Goal: Task Accomplishment & Management: Manage account settings

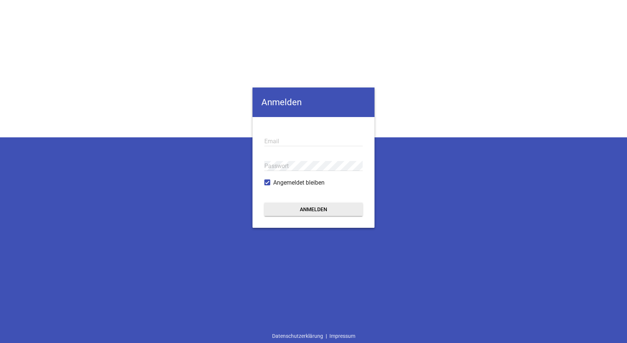
type input "[EMAIL_ADDRESS][DOMAIN_NAME]"
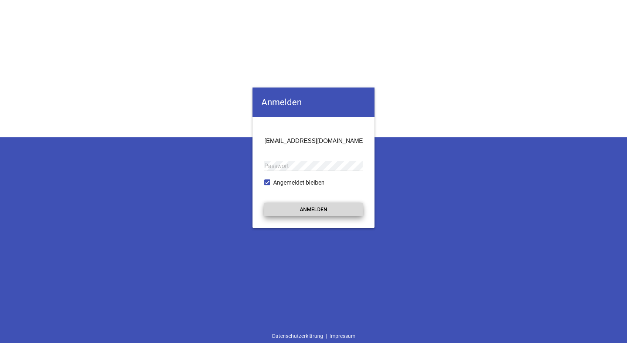
click at [314, 204] on button "Anmelden" at bounding box center [313, 209] width 98 height 13
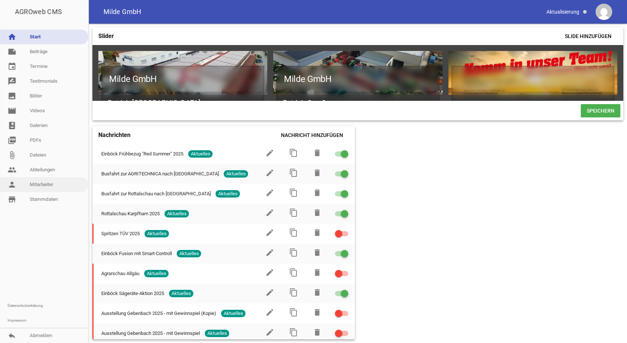
click at [49, 184] on link "person Mitarbeiter" at bounding box center [44, 184] width 88 height 15
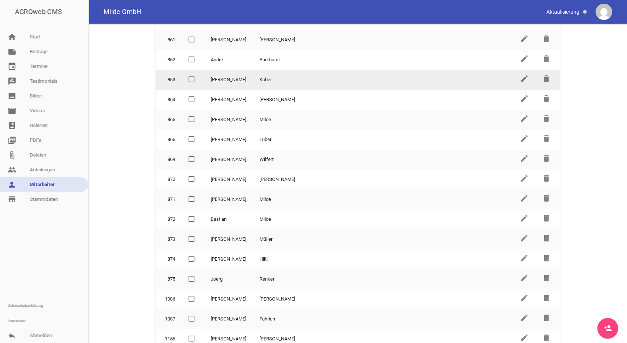
scroll to position [211, 0]
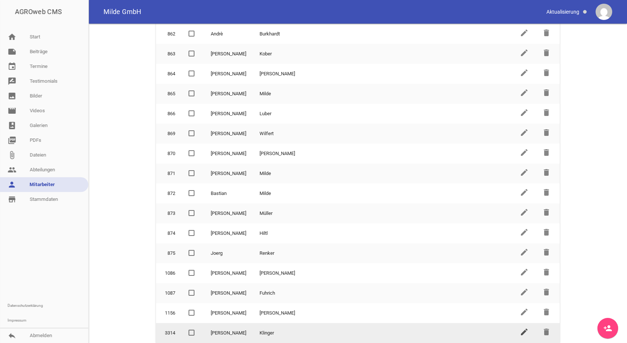
click at [520, 333] on icon "edit" at bounding box center [524, 332] width 9 height 9
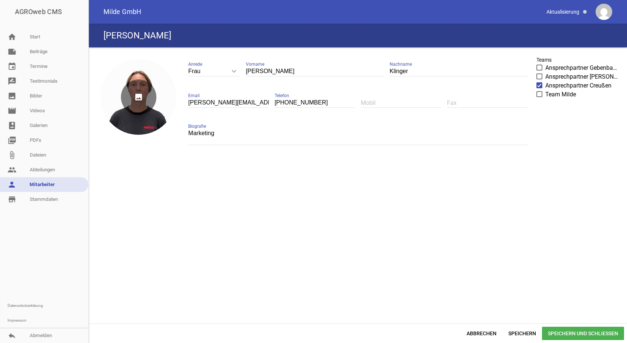
click at [138, 99] on icon "image" at bounding box center [138, 96] width 35 height 35
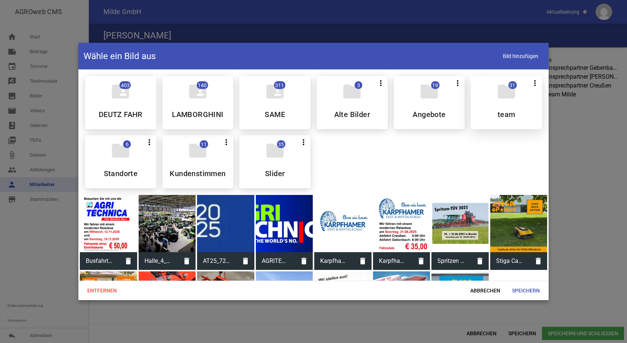
click at [504, 104] on div "folder 31 more_vert Teilen Bearbeiten Löschen team" at bounding box center [506, 102] width 71 height 53
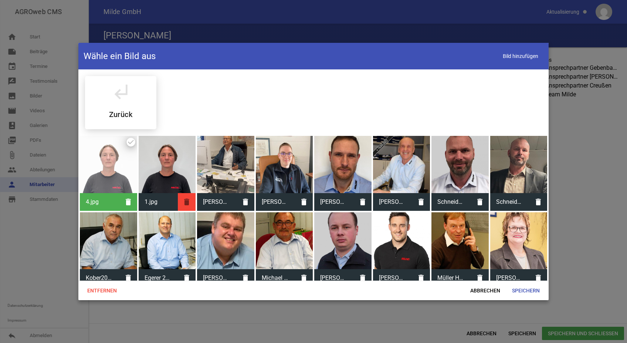
click at [184, 201] on icon "delete" at bounding box center [187, 202] width 18 height 18
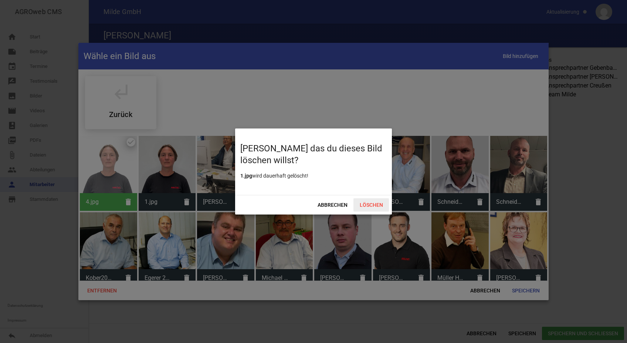
click at [379, 203] on span "Löschen" at bounding box center [370, 205] width 35 height 13
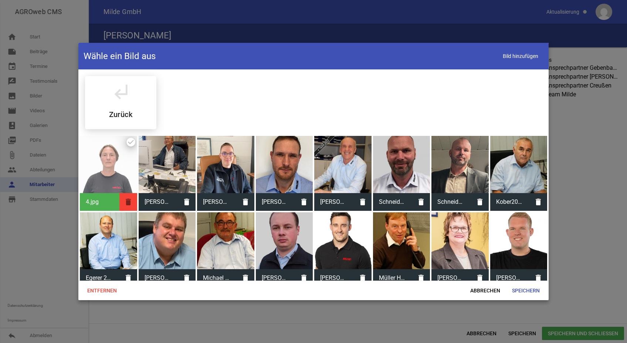
click at [127, 200] on icon "delete" at bounding box center [128, 202] width 18 height 18
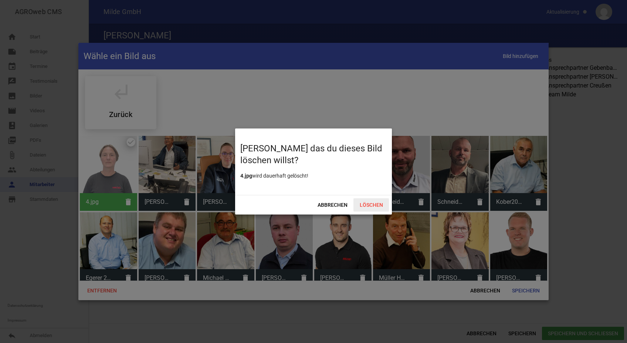
click at [369, 203] on span "Löschen" at bounding box center [370, 205] width 35 height 13
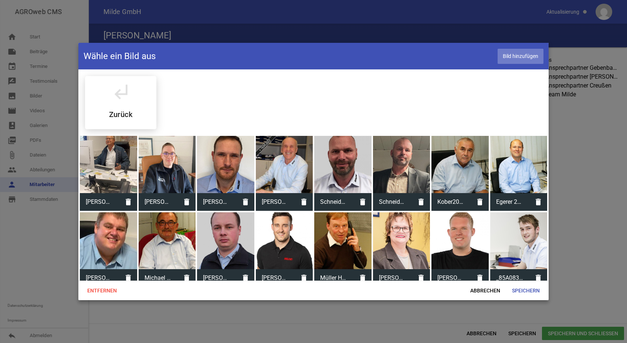
click at [520, 56] on span "Bild hinzufügen" at bounding box center [521, 56] width 46 height 15
click at [520, 288] on span "Speichern" at bounding box center [526, 290] width 40 height 13
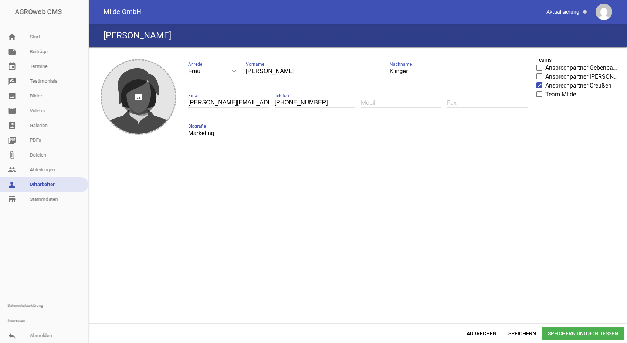
click at [139, 99] on icon "image" at bounding box center [138, 96] width 35 height 35
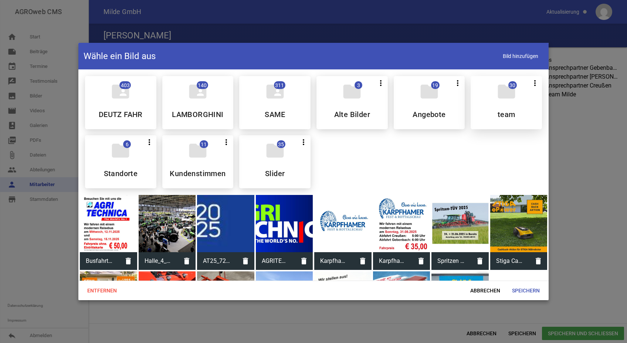
click at [505, 99] on icon "folder" at bounding box center [506, 91] width 21 height 21
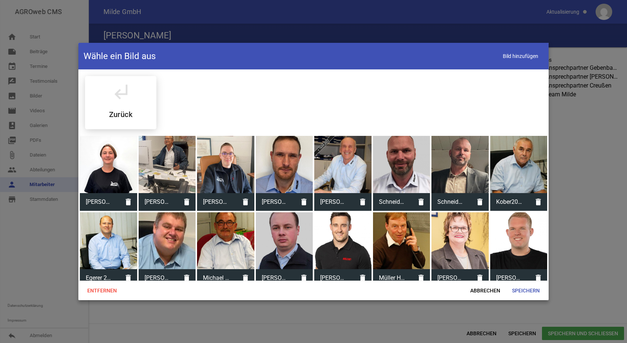
click at [108, 175] on div at bounding box center [108, 164] width 57 height 57
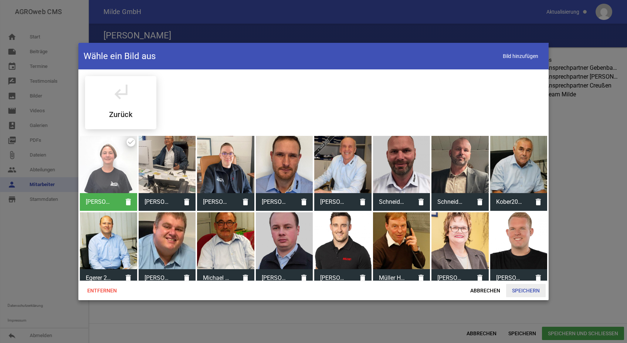
click at [525, 289] on span "Speichern" at bounding box center [526, 290] width 40 height 13
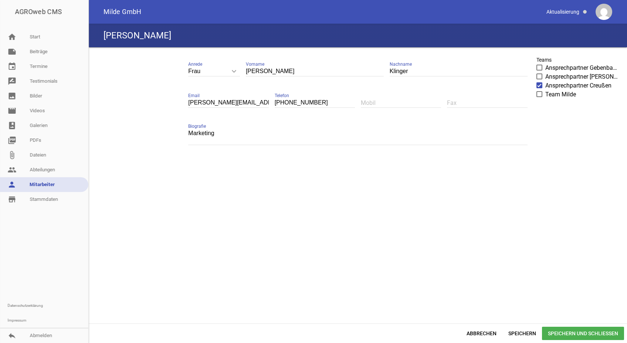
click at [576, 332] on span "Speichern und Schließen" at bounding box center [583, 333] width 82 height 13
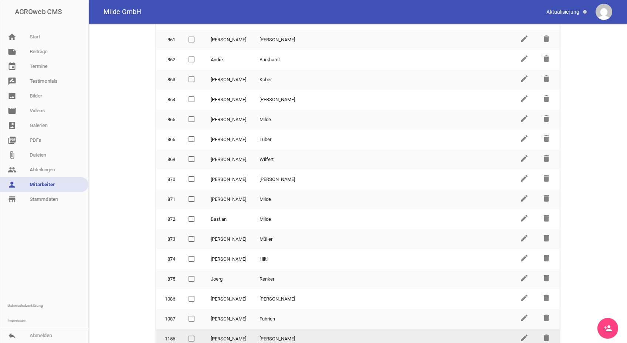
scroll to position [211, 0]
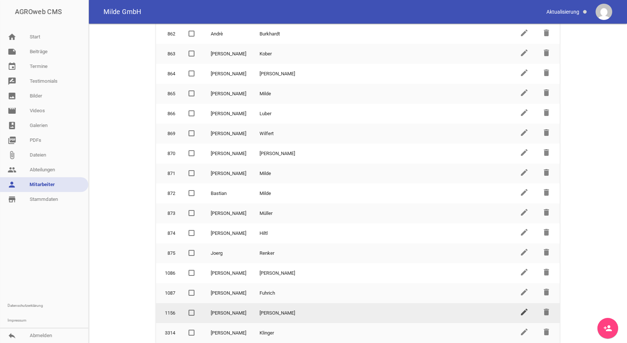
click at [520, 315] on icon "edit" at bounding box center [524, 312] width 9 height 9
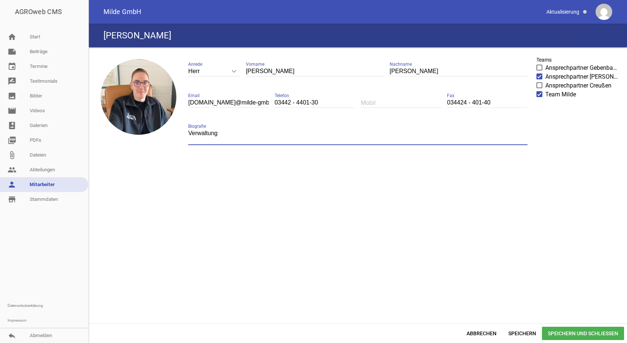
click at [215, 133] on textarea "Verwaltung" at bounding box center [357, 137] width 339 height 17
drag, startPoint x: 253, startPoint y: 116, endPoint x: 254, endPoint y: 146, distance: 30.4
click at [254, 146] on div "Herr keyboard_arrow_down Anrede Herr Frau Tom Vorname Frischmann Nachname borni…" at bounding box center [357, 105] width 351 height 105
click at [250, 140] on textarea "Verwaltung" at bounding box center [357, 137] width 339 height 17
drag, startPoint x: 234, startPoint y: 131, endPoint x: 179, endPoint y: 134, distance: 54.8
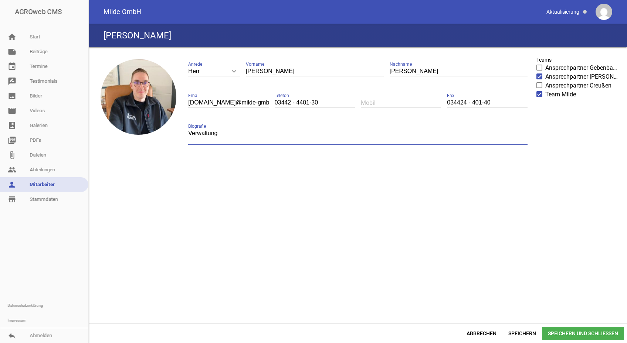
click at [179, 134] on div "image Herr keyboard_arrow_down Anrede Herr Frau Tom Vorname Frischmann Nachname…" at bounding box center [358, 185] width 532 height 271
click at [237, 246] on div "image Herr keyboard_arrow_down Anrede Herr Frau Tom Vorname Frischmann Nachname…" at bounding box center [358, 185] width 532 height 271
click at [37, 183] on link "person Mitarbeiter" at bounding box center [44, 184] width 88 height 15
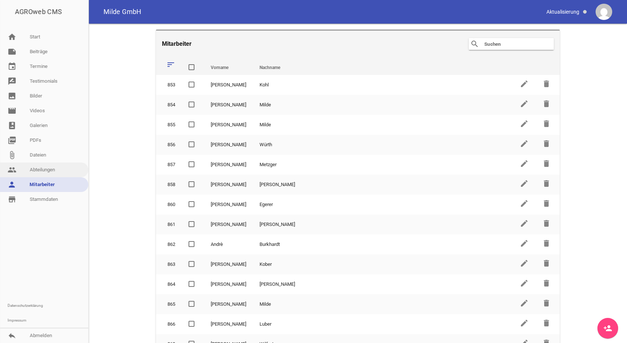
click at [39, 168] on link "people Abteilungen" at bounding box center [44, 170] width 88 height 15
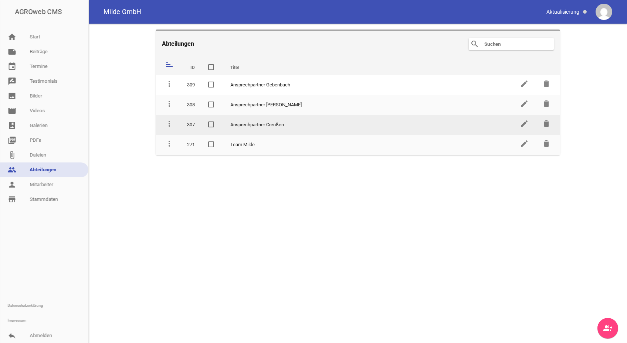
click at [241, 124] on td "Ansprechpartner Creußen" at bounding box center [368, 125] width 289 height 20
click at [523, 126] on icon "edit" at bounding box center [524, 123] width 9 height 9
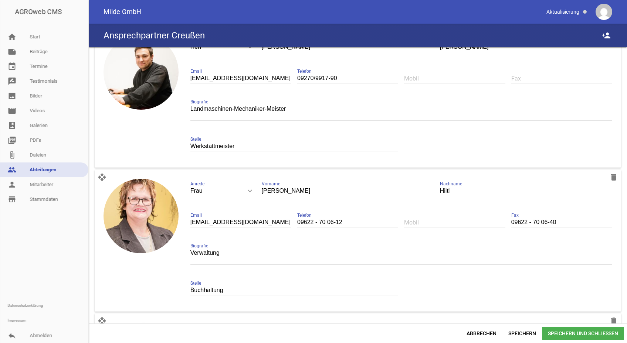
scroll to position [1062, 0]
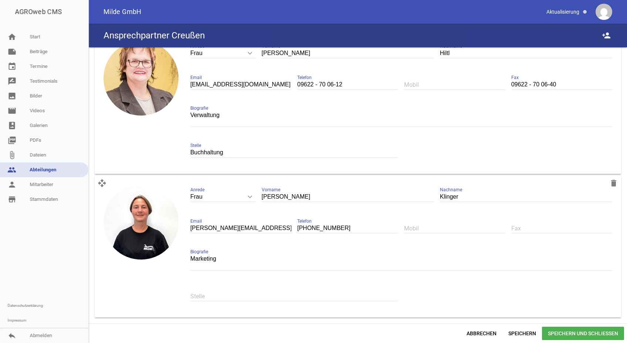
click at [563, 334] on span "Speichern und Schließen" at bounding box center [583, 333] width 82 height 13
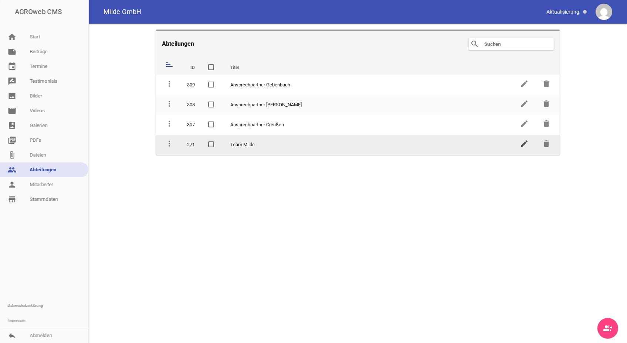
click at [524, 142] on icon "edit" at bounding box center [524, 143] width 9 height 9
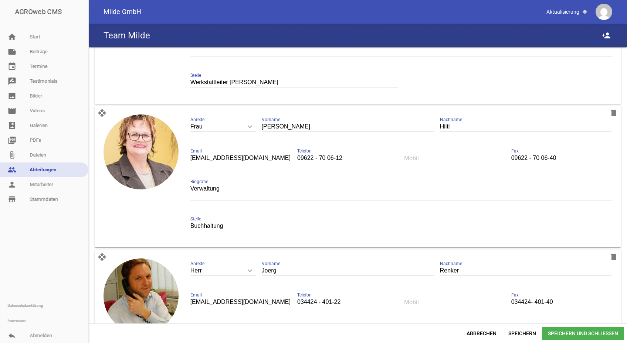
scroll to position [2787, 0]
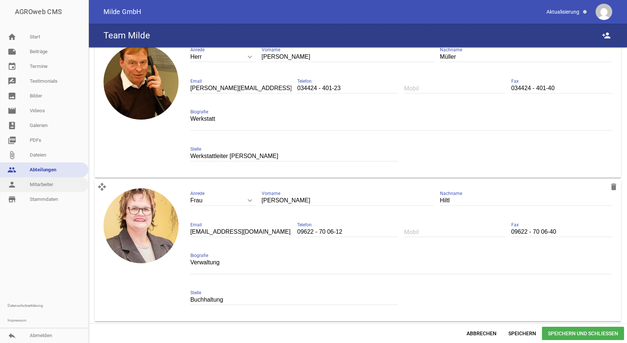
click at [46, 184] on link "person Mitarbeiter" at bounding box center [44, 184] width 88 height 15
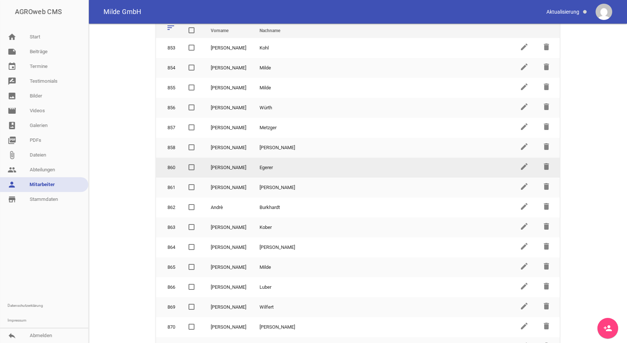
scroll to position [74, 0]
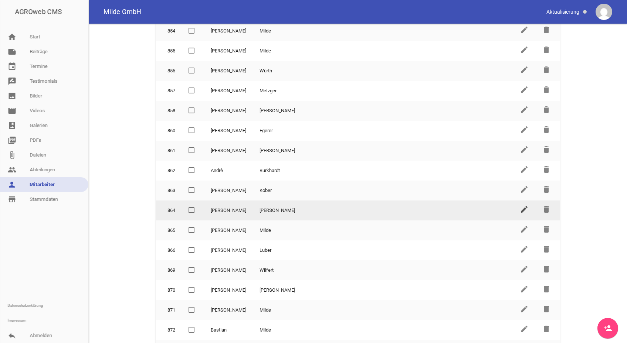
click at [522, 210] on icon "edit" at bounding box center [524, 209] width 9 height 9
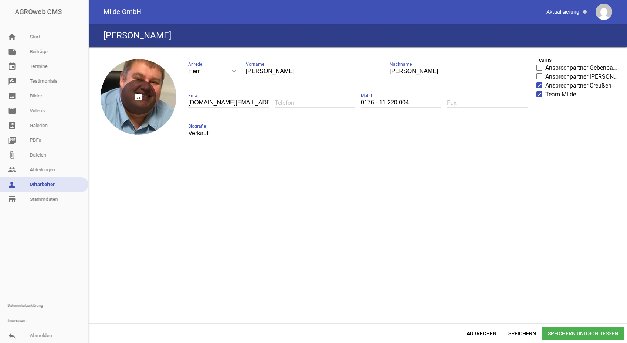
click at [138, 96] on icon "image" at bounding box center [138, 96] width 35 height 35
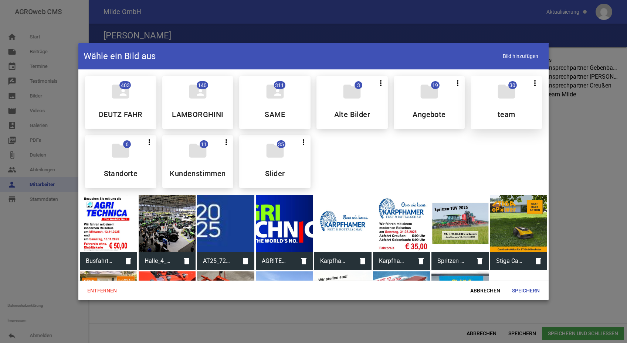
click at [502, 98] on icon "folder" at bounding box center [506, 91] width 21 height 21
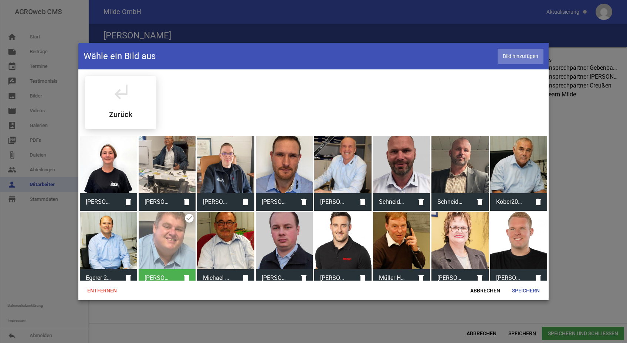
click at [513, 56] on span "Bild hinzufügen" at bounding box center [521, 56] width 46 height 15
click at [532, 288] on span "Speichern" at bounding box center [526, 290] width 40 height 13
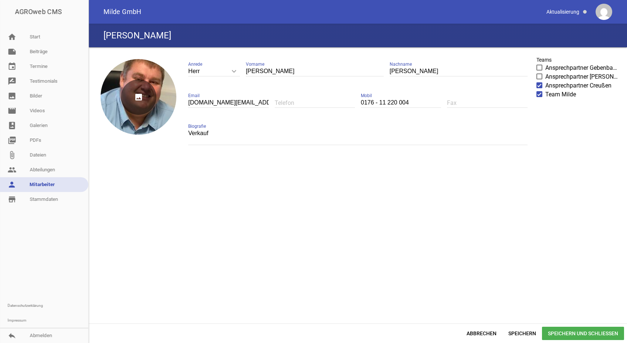
click at [140, 98] on icon "image" at bounding box center [138, 96] width 35 height 35
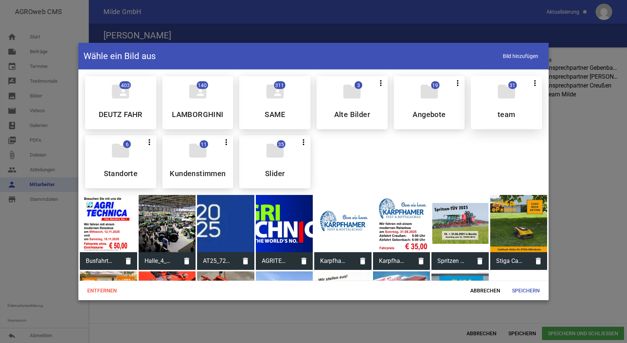
click at [508, 94] on icon "folder" at bounding box center [506, 91] width 21 height 21
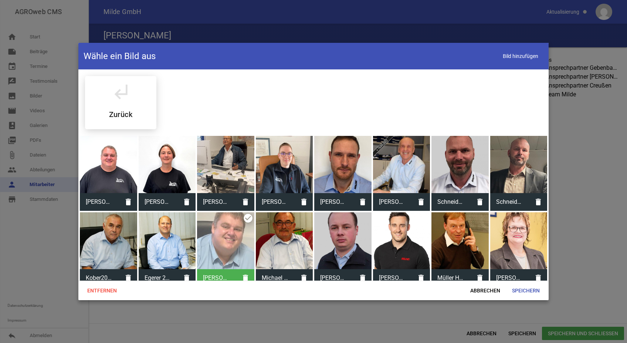
click at [109, 162] on div at bounding box center [108, 164] width 57 height 57
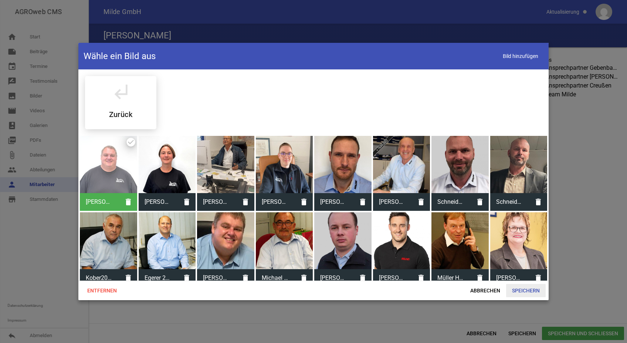
click at [517, 286] on span "Speichern" at bounding box center [526, 290] width 40 height 13
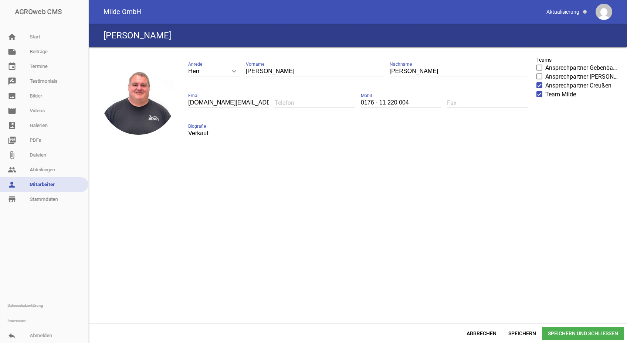
click at [573, 332] on span "Speichern und Schließen" at bounding box center [583, 333] width 82 height 13
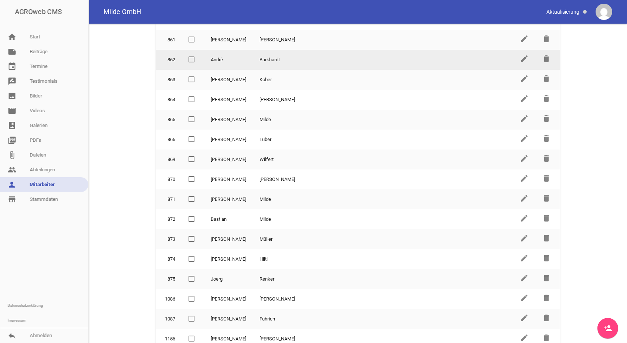
scroll to position [211, 0]
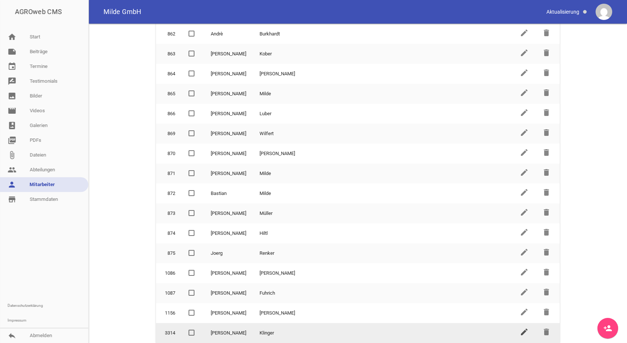
click at [520, 331] on icon "edit" at bounding box center [524, 332] width 9 height 9
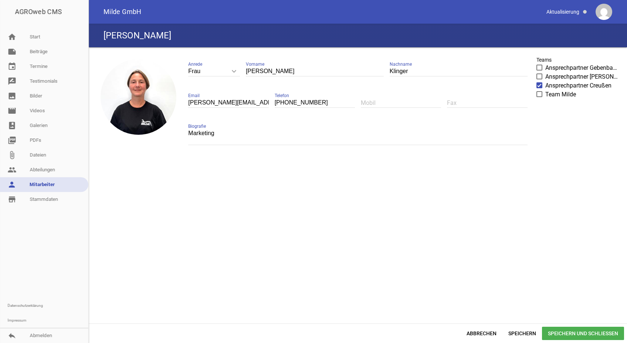
click at [539, 95] on span at bounding box center [539, 94] width 5 height 4
click at [545, 90] on input "Team Milde" at bounding box center [545, 90] width 0 height 0
click at [562, 332] on span "Speichern und Schließen" at bounding box center [583, 333] width 82 height 13
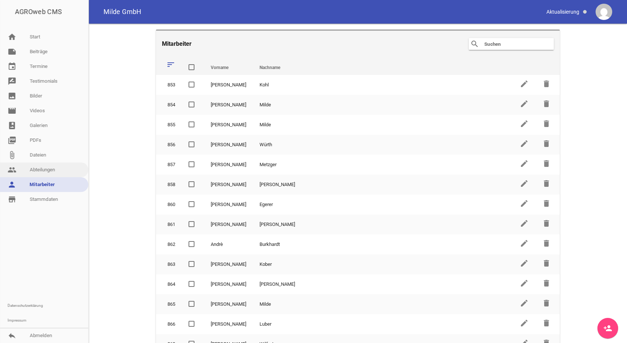
click at [39, 167] on link "people Abteilungen" at bounding box center [44, 170] width 88 height 15
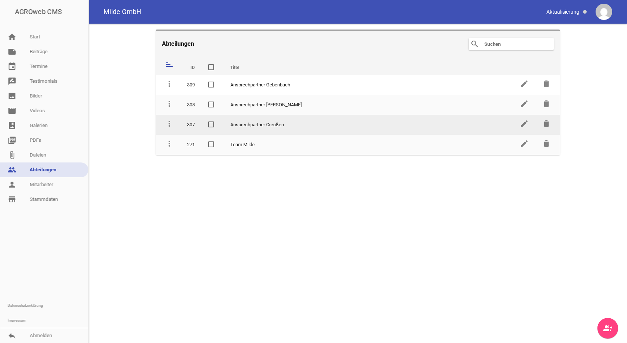
click at [272, 125] on td "Ansprechpartner Creußen" at bounding box center [368, 125] width 289 height 20
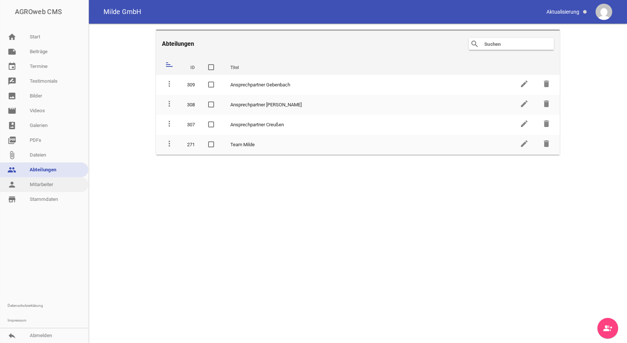
click at [42, 184] on link "person Mitarbeiter" at bounding box center [44, 184] width 88 height 15
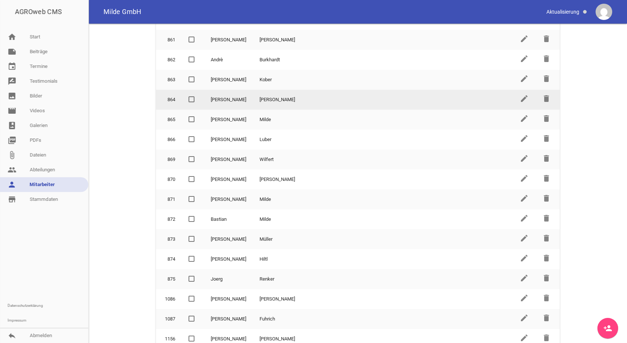
scroll to position [211, 0]
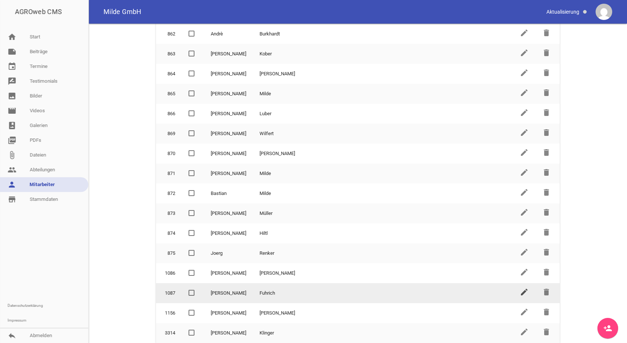
click at [520, 291] on icon "edit" at bounding box center [524, 292] width 9 height 9
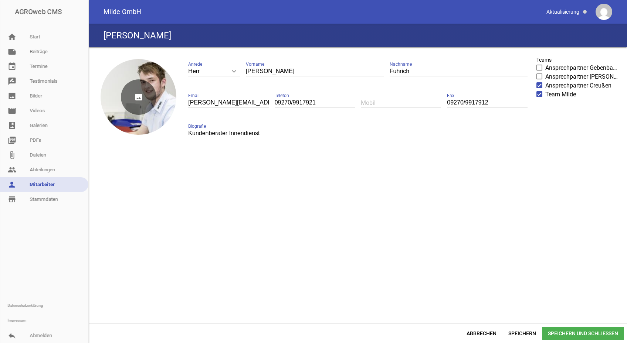
click at [137, 96] on icon "image" at bounding box center [138, 96] width 35 height 35
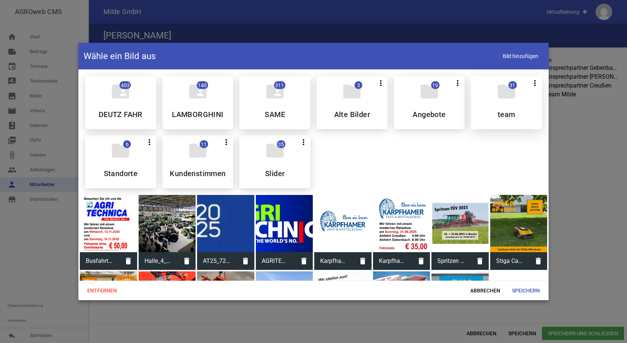
click at [504, 97] on icon "folder" at bounding box center [506, 91] width 21 height 21
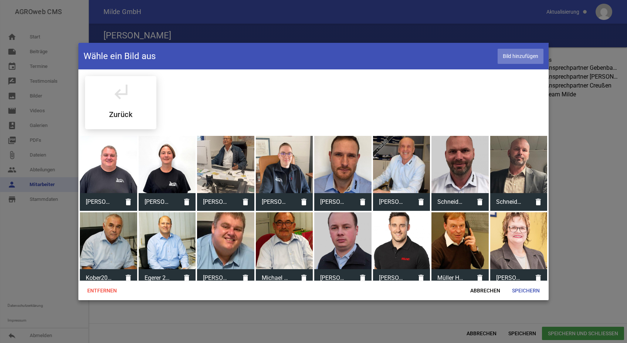
click at [509, 55] on span "Bild hinzufügen" at bounding box center [521, 56] width 46 height 15
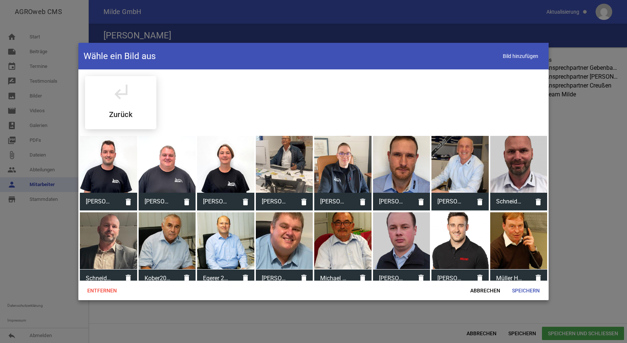
click at [108, 180] on div at bounding box center [108, 164] width 57 height 57
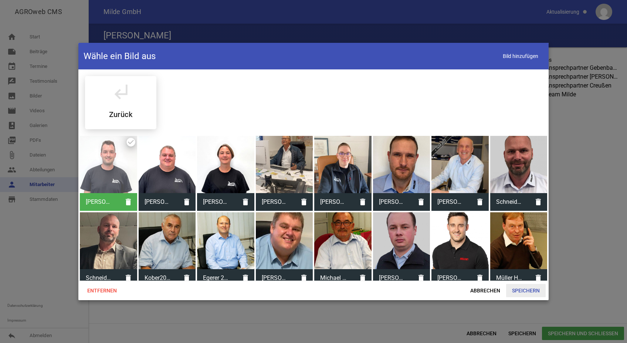
click at [519, 289] on span "Speichern" at bounding box center [526, 290] width 40 height 13
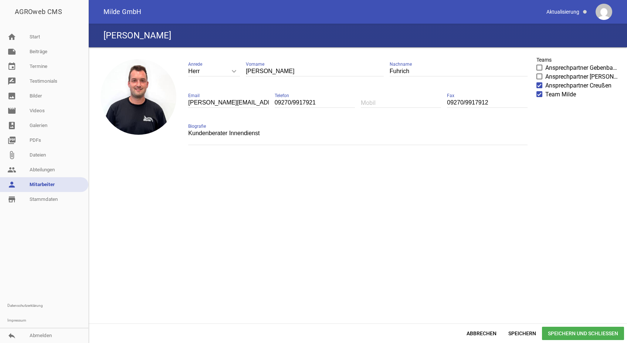
click at [567, 330] on span "Speichern und Schließen" at bounding box center [583, 333] width 82 height 13
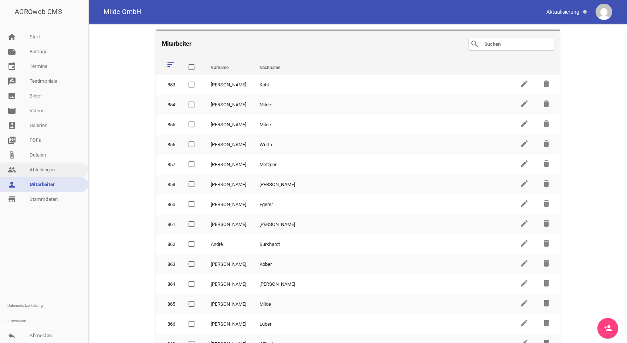
click at [44, 166] on link "people Abteilungen" at bounding box center [44, 170] width 88 height 15
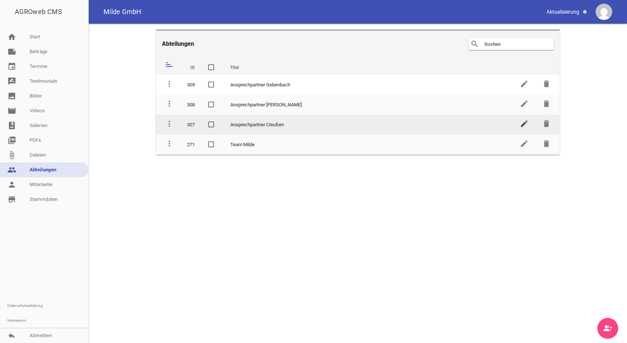
click at [522, 122] on icon "edit" at bounding box center [524, 123] width 9 height 9
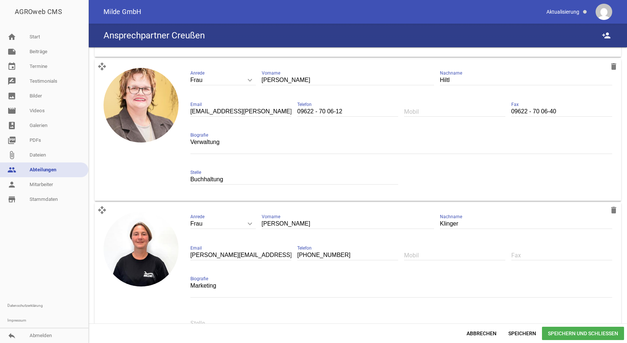
scroll to position [1062, 0]
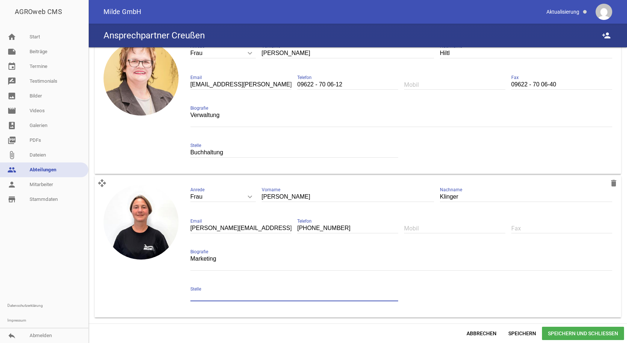
click at [219, 297] on input "text" at bounding box center [294, 297] width 208 height 10
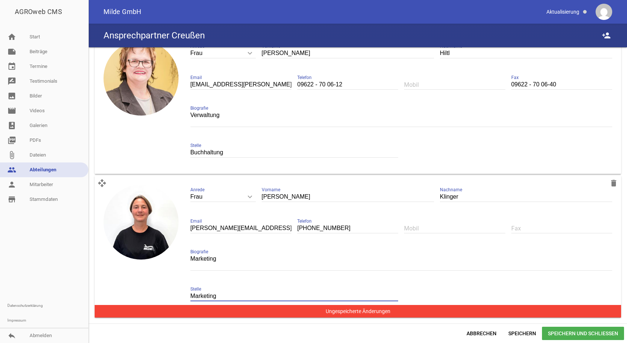
type input "Marketing"
click at [574, 333] on span "Speichern und Schließen" at bounding box center [583, 333] width 82 height 13
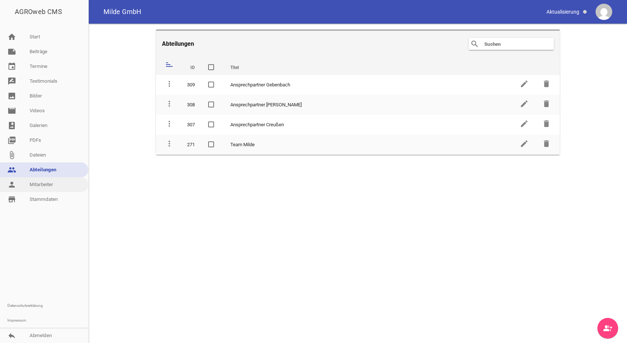
click at [44, 184] on link "person Mitarbeiter" at bounding box center [44, 184] width 88 height 15
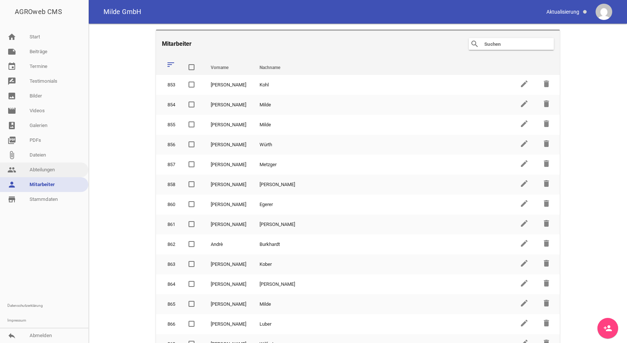
click at [47, 168] on link "people Abteilungen" at bounding box center [44, 170] width 88 height 15
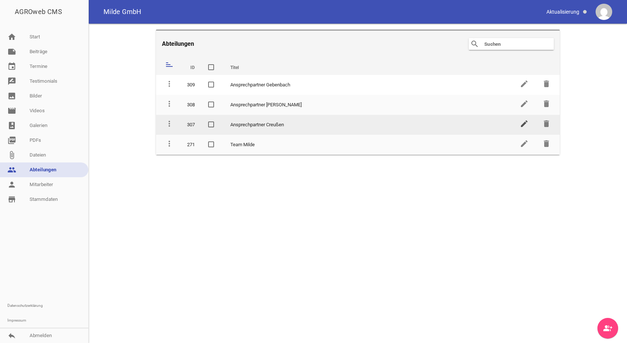
click at [524, 123] on icon "edit" at bounding box center [524, 123] width 9 height 9
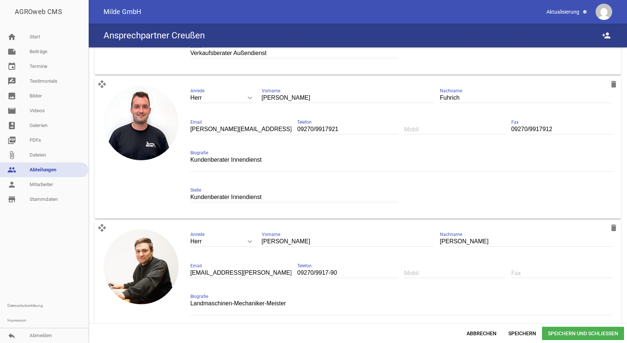
scroll to position [840, 0]
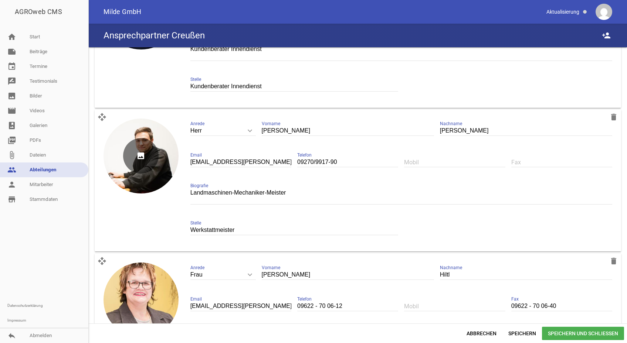
click at [140, 157] on icon "image" at bounding box center [140, 155] width 35 height 35
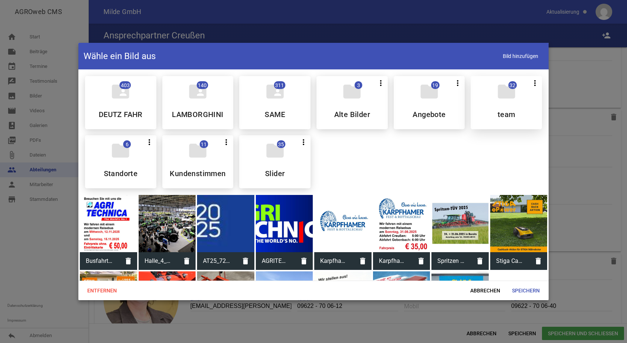
click at [507, 92] on icon "folder" at bounding box center [506, 91] width 21 height 21
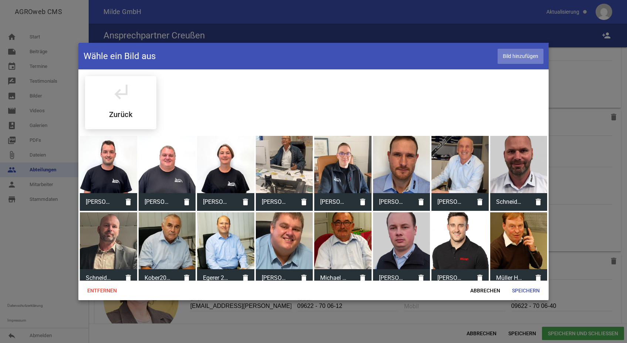
click at [519, 53] on span "Bild hinzufügen" at bounding box center [521, 56] width 46 height 15
click at [523, 289] on span "Speichern" at bounding box center [526, 290] width 40 height 13
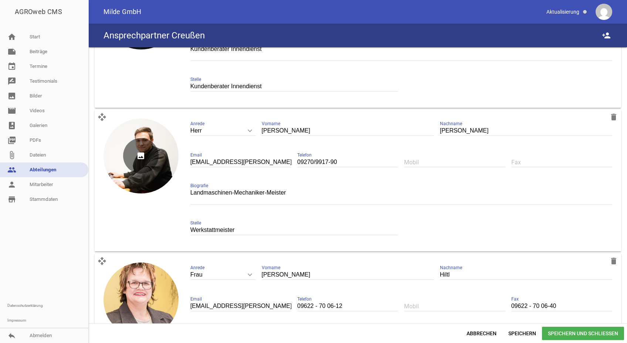
click at [142, 157] on icon "image" at bounding box center [140, 155] width 35 height 35
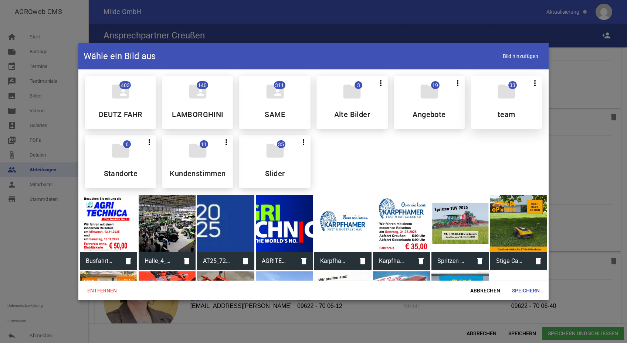
click at [503, 98] on icon "folder" at bounding box center [506, 91] width 21 height 21
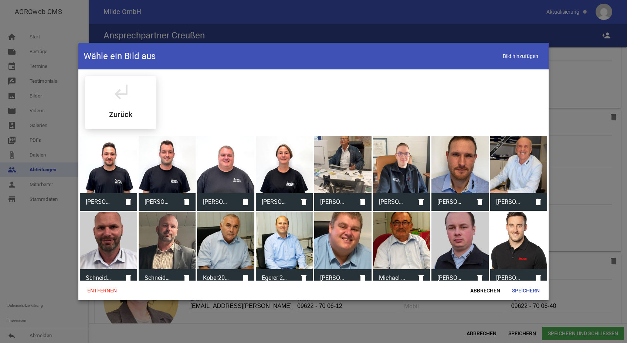
click at [106, 171] on div at bounding box center [108, 164] width 57 height 57
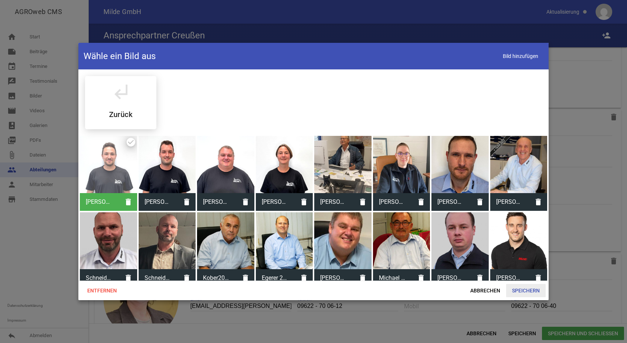
click at [525, 290] on span "Speichern" at bounding box center [526, 290] width 40 height 13
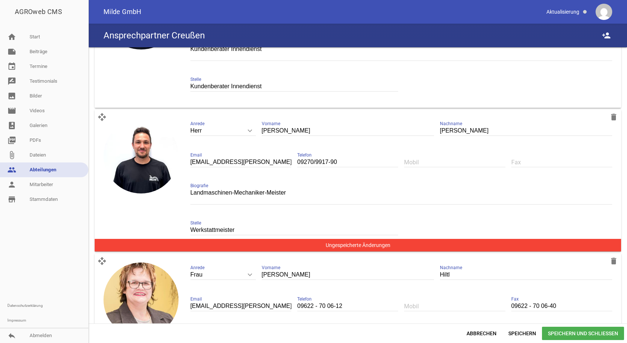
click at [570, 334] on span "Speichern und Schließen" at bounding box center [583, 333] width 82 height 13
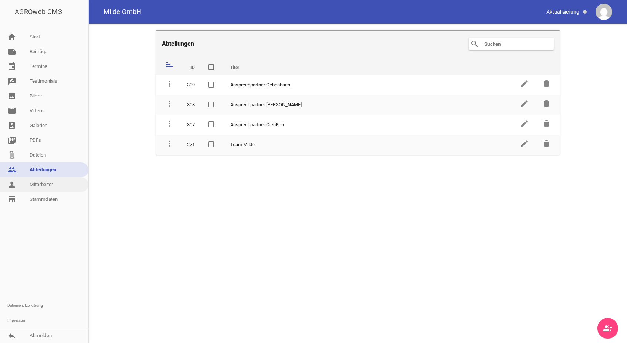
click at [40, 184] on link "person Mitarbeiter" at bounding box center [44, 184] width 88 height 15
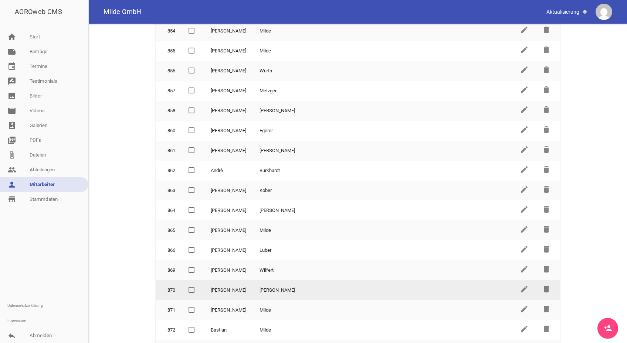
scroll to position [148, 0]
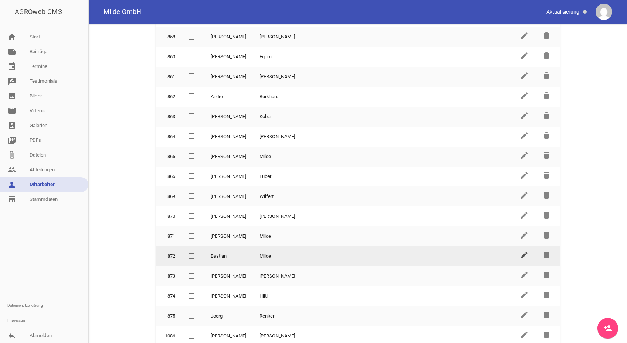
click at [521, 254] on icon "edit" at bounding box center [524, 255] width 9 height 9
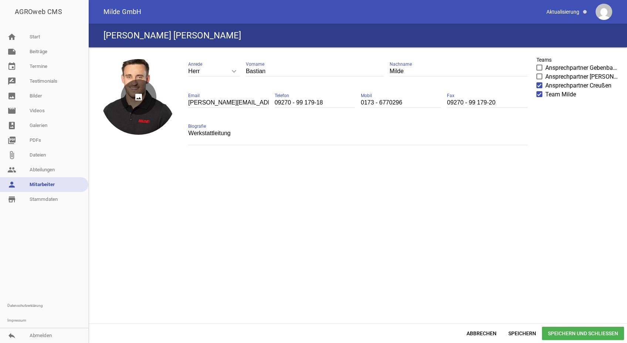
click at [138, 96] on icon "image" at bounding box center [138, 96] width 35 height 35
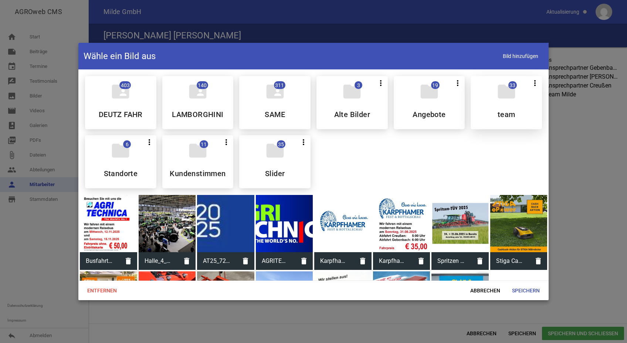
click at [498, 99] on icon "folder" at bounding box center [506, 91] width 21 height 21
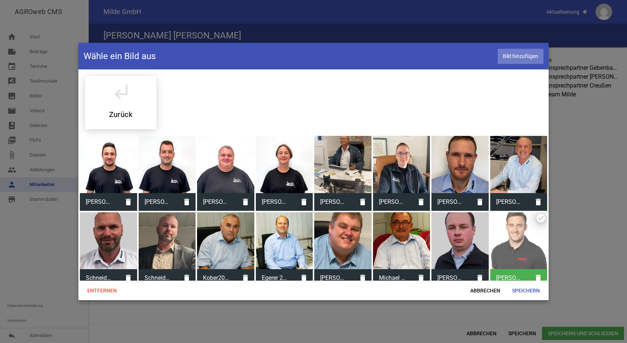
click at [512, 53] on span "Bild hinzufügen" at bounding box center [521, 56] width 46 height 15
click at [522, 291] on span "Speichern" at bounding box center [526, 290] width 40 height 13
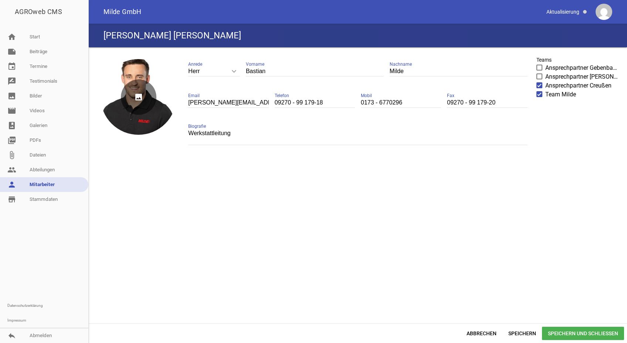
click at [138, 98] on icon "image" at bounding box center [138, 96] width 35 height 35
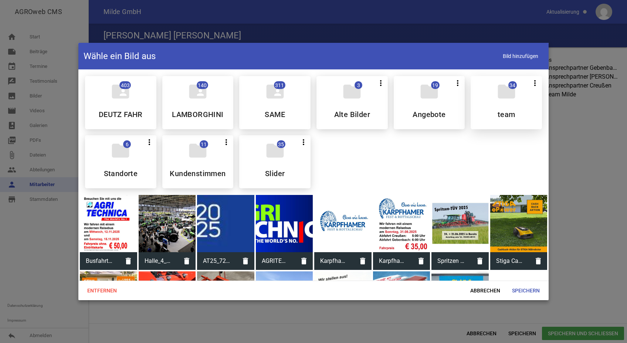
click at [491, 103] on div "folder 34 more_vert Teilen Bearbeiten Löschen team" at bounding box center [506, 102] width 71 height 53
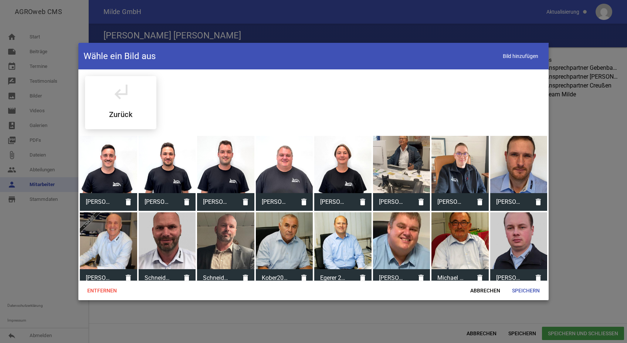
click at [112, 167] on div at bounding box center [108, 164] width 57 height 57
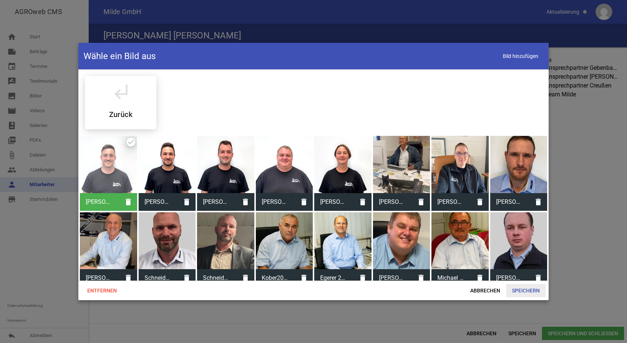
click at [529, 291] on span "Speichern" at bounding box center [526, 290] width 40 height 13
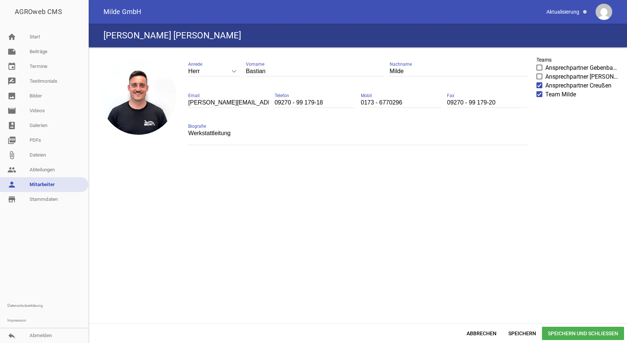
click at [568, 332] on span "Speichern und Schließen" at bounding box center [583, 333] width 82 height 13
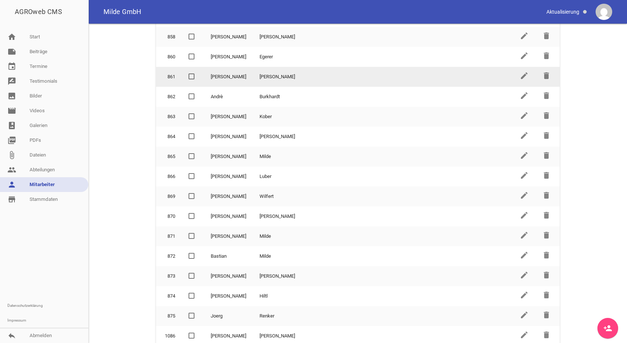
scroll to position [211, 0]
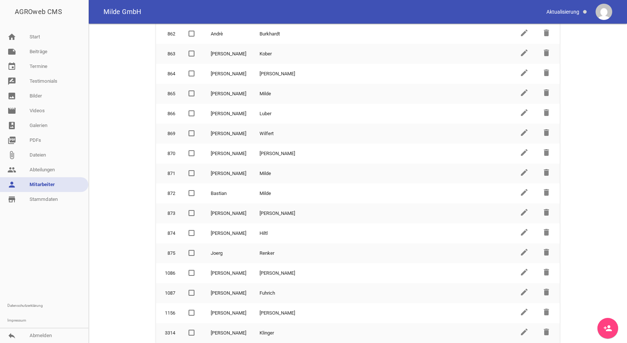
click at [607, 326] on icon "person_add" at bounding box center [607, 328] width 9 height 9
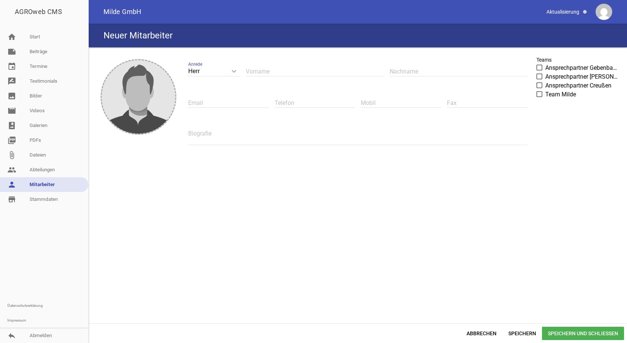
click at [234, 71] on icon "keyboard_arrow_down" at bounding box center [234, 71] width 12 height 12
click at [234, 71] on input "Herr" at bounding box center [214, 72] width 52 height 10
click at [212, 105] on li "Frau" at bounding box center [214, 106] width 52 height 18
type input "Frau"
click at [279, 70] on input "text" at bounding box center [315, 72] width 138 height 10
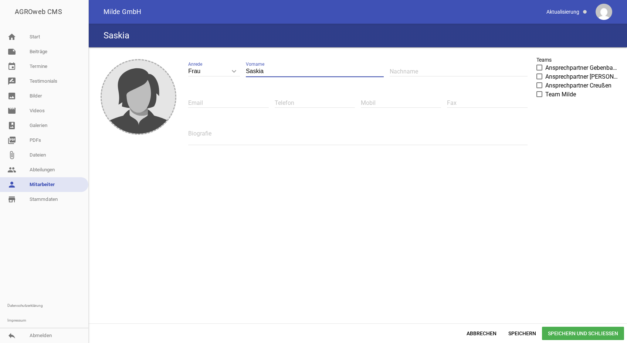
type input "Saskia"
type input "[PERSON_NAME]"
click at [206, 99] on input "text" at bounding box center [228, 103] width 80 height 10
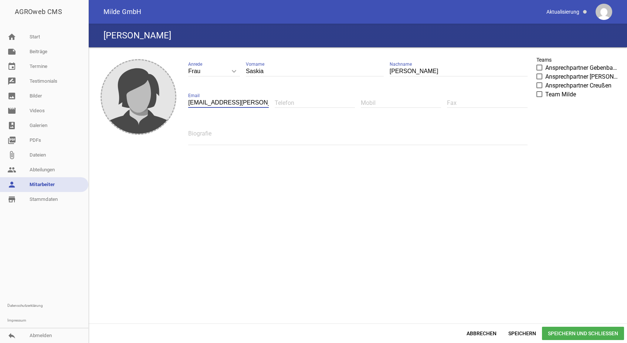
scroll to position [0, 2]
type input "[EMAIL_ADDRESS][DOMAIN_NAME]"
click at [301, 100] on input "text" at bounding box center [315, 103] width 80 height 10
type input "[PHONE_NUMBER]"
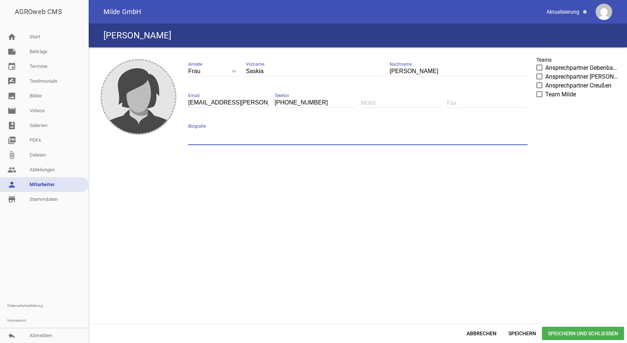
click at [213, 134] on textarea at bounding box center [357, 137] width 339 height 17
type textarea "ET-Lager"
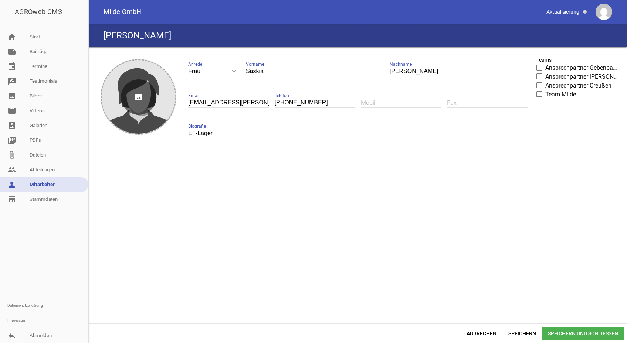
click at [137, 96] on icon "image" at bounding box center [138, 96] width 35 height 35
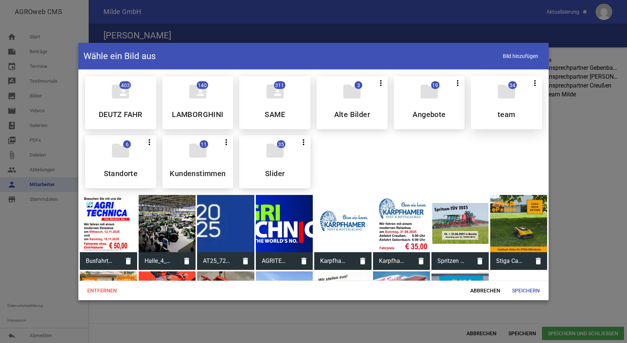
click at [505, 92] on icon "folder" at bounding box center [506, 91] width 21 height 21
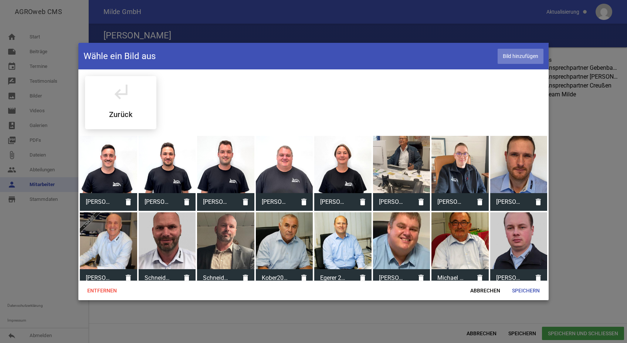
click at [515, 54] on span "Bild hinzufügen" at bounding box center [521, 56] width 46 height 15
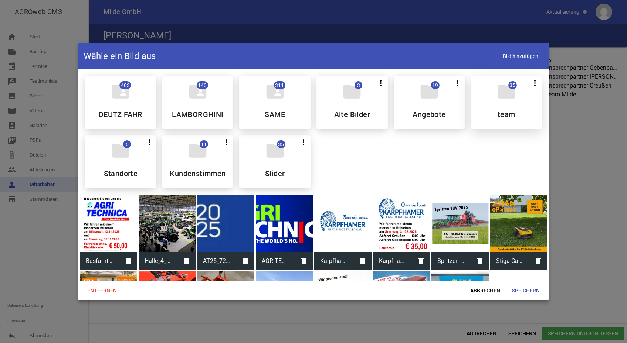
click at [509, 99] on icon "folder" at bounding box center [506, 91] width 21 height 21
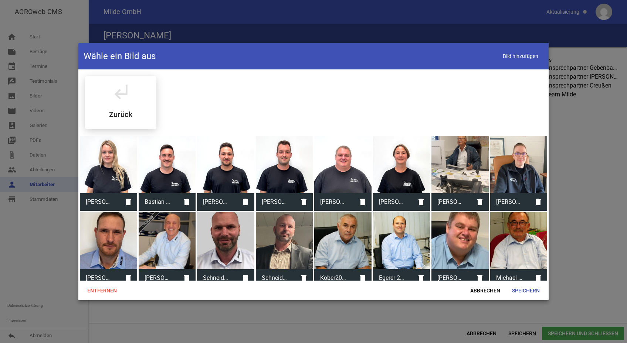
click at [115, 172] on div at bounding box center [108, 164] width 57 height 57
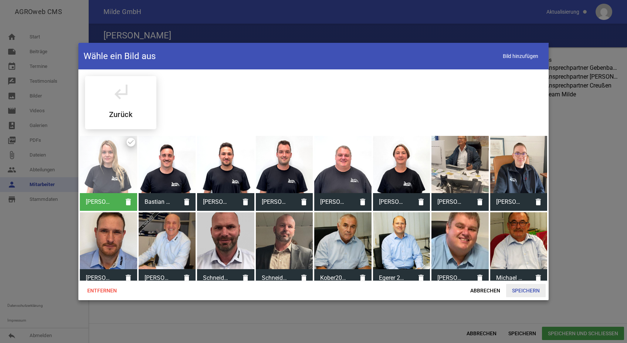
click at [523, 290] on span "Speichern" at bounding box center [526, 290] width 40 height 13
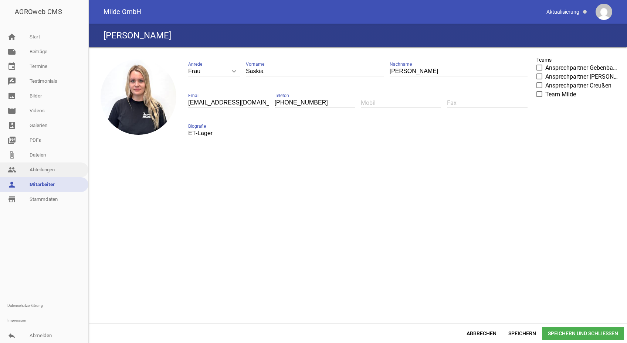
click at [48, 170] on link "people Abteilungen" at bounding box center [44, 170] width 88 height 15
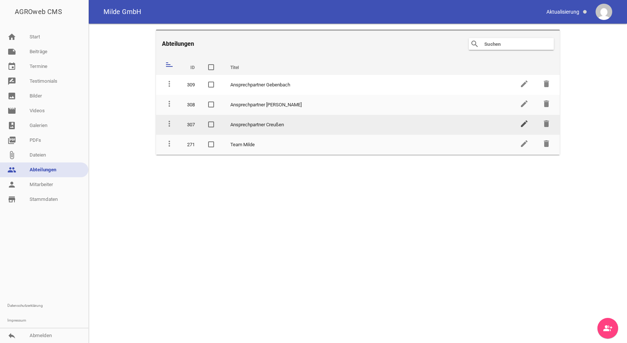
click at [523, 123] on icon "edit" at bounding box center [524, 123] width 9 height 9
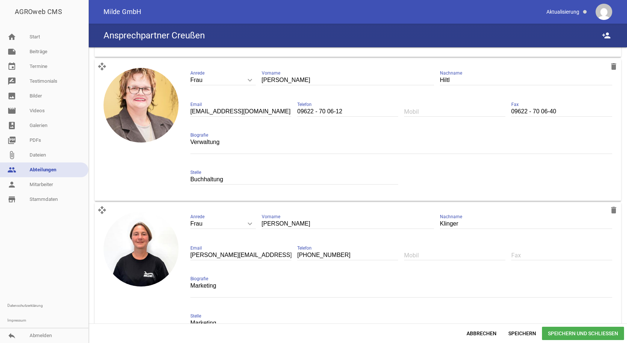
scroll to position [1062, 0]
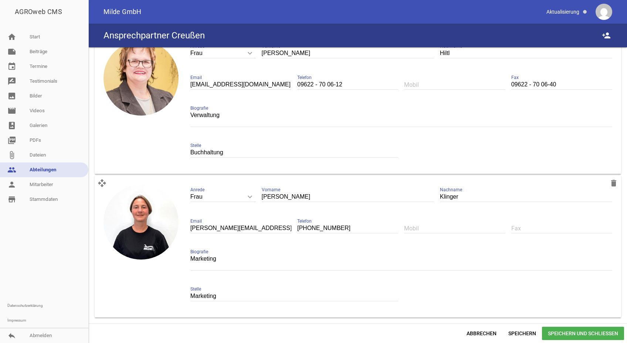
click at [577, 335] on span "Speichern und Schließen" at bounding box center [583, 333] width 82 height 13
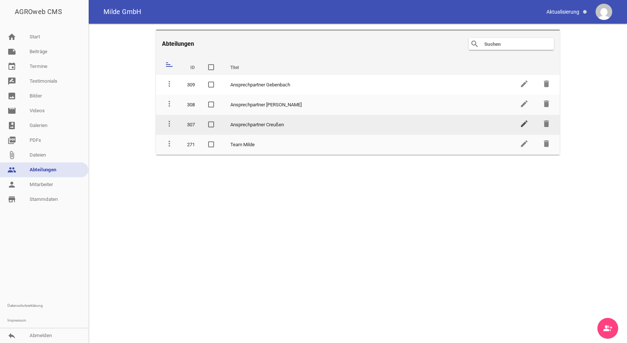
click at [523, 123] on icon "edit" at bounding box center [524, 123] width 9 height 9
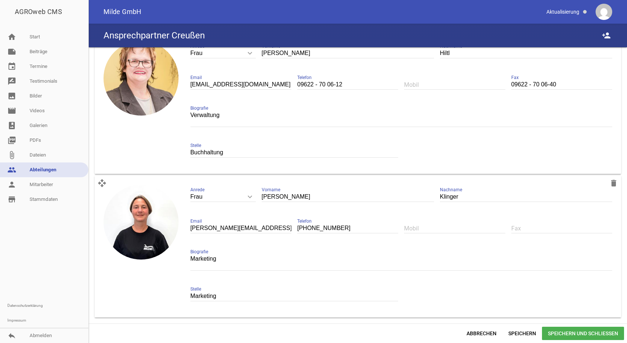
scroll to position [1025, 0]
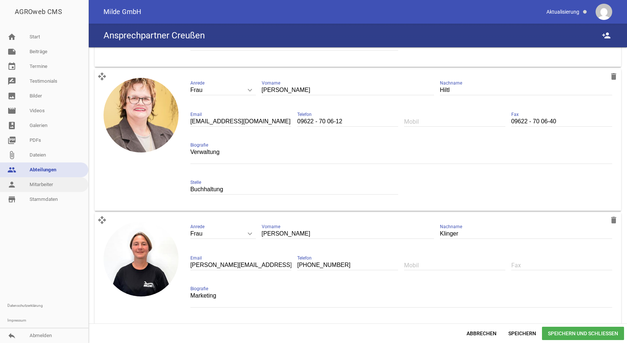
click at [43, 184] on link "person Mitarbeiter" at bounding box center [44, 184] width 88 height 15
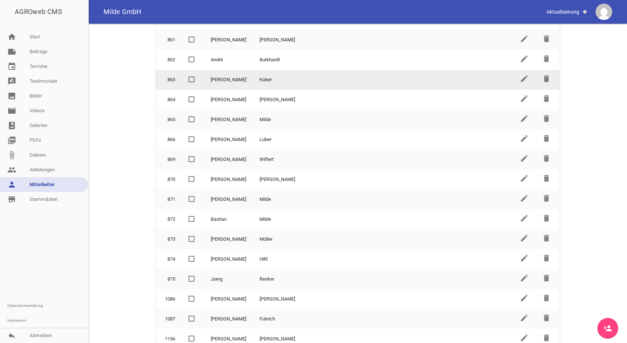
scroll to position [211, 0]
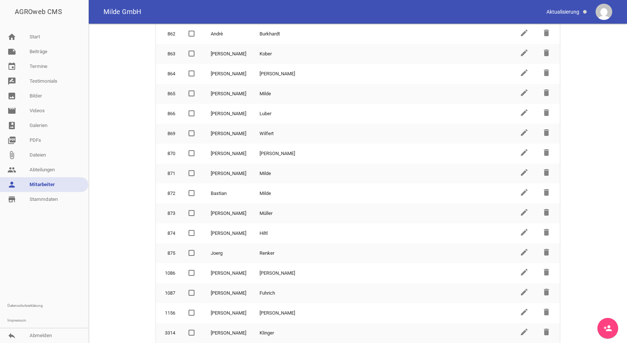
click at [606, 325] on icon "person_add" at bounding box center [607, 328] width 9 height 9
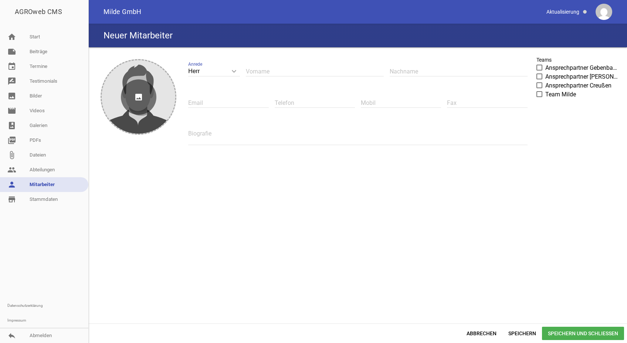
click at [139, 96] on icon "image" at bounding box center [138, 96] width 35 height 35
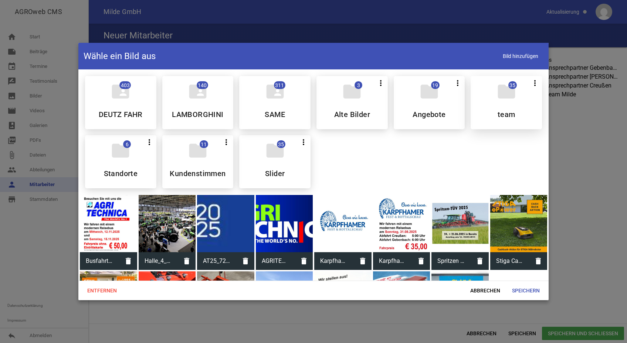
click at [502, 97] on icon "folder" at bounding box center [506, 91] width 21 height 21
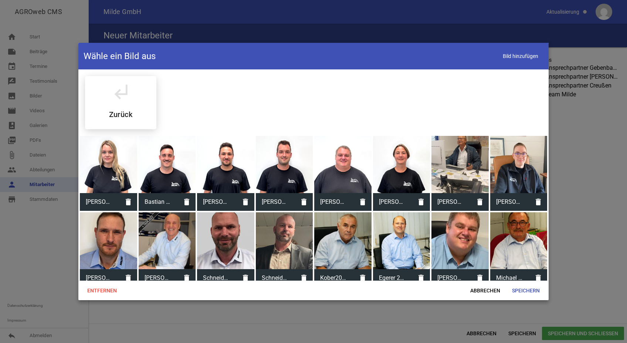
click at [114, 178] on div at bounding box center [108, 164] width 57 height 57
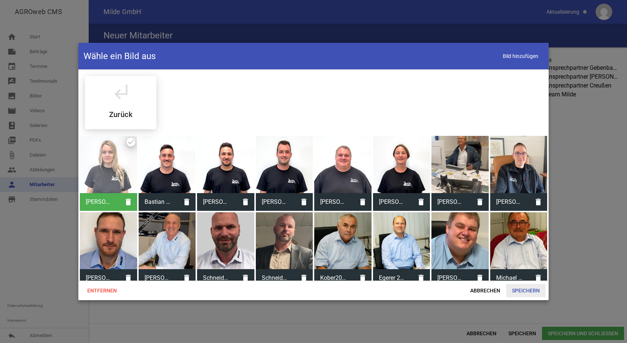
click at [524, 291] on span "Speichern" at bounding box center [526, 290] width 40 height 13
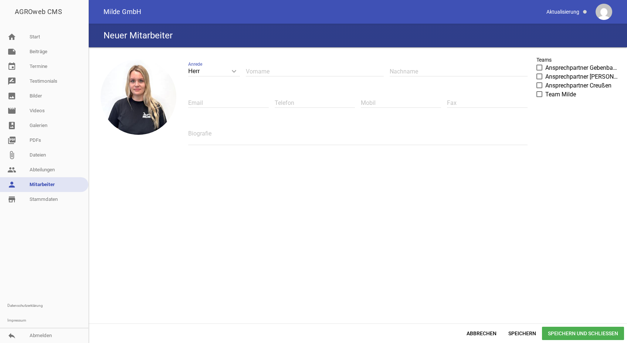
click at [229, 72] on icon "keyboard_arrow_down" at bounding box center [234, 71] width 12 height 12
click at [229, 72] on input "Herr" at bounding box center [214, 72] width 52 height 10
click at [214, 104] on li "Frau" at bounding box center [214, 106] width 52 height 18
type input "Frau"
click at [283, 72] on input "text" at bounding box center [315, 72] width 138 height 10
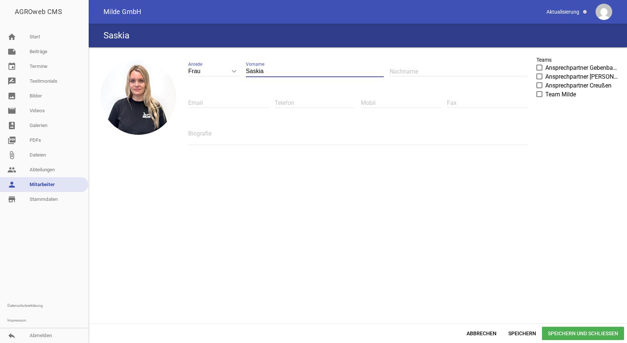
type input "Saskia"
type input "[PERSON_NAME]"
click at [230, 99] on input "text" at bounding box center [228, 103] width 80 height 10
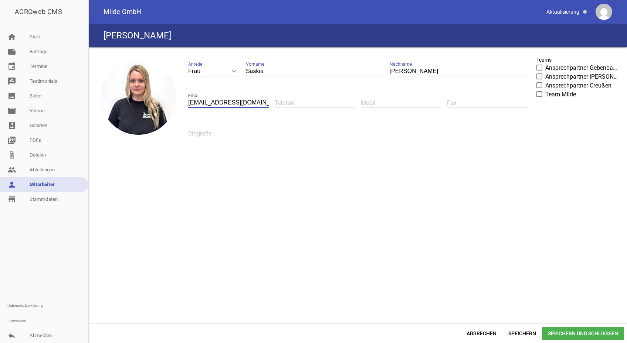
scroll to position [0, 2]
type input "[EMAIL_ADDRESS][DOMAIN_NAME]"
type input "[PHONE_NUMBER]"
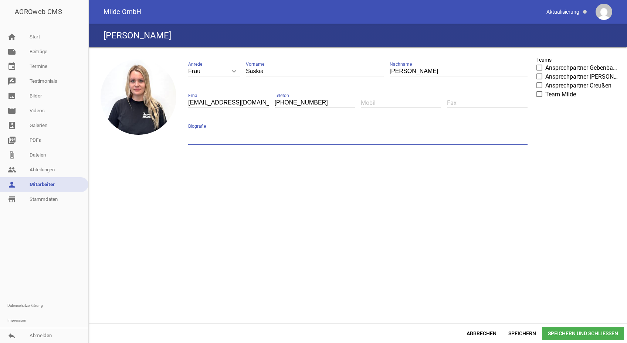
click at [218, 138] on textarea at bounding box center [357, 137] width 339 height 17
type textarea "ET-Lager"
click at [566, 332] on span "Speichern und Schließen" at bounding box center [583, 333] width 82 height 13
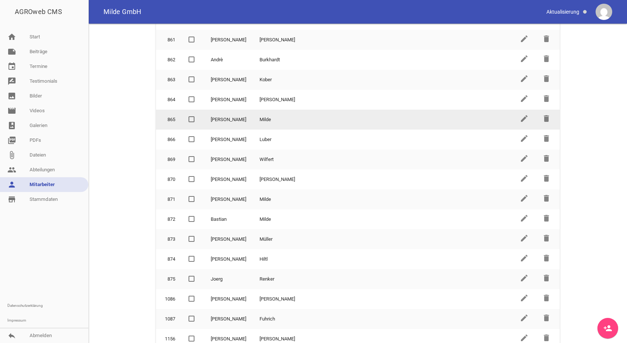
scroll to position [231, 0]
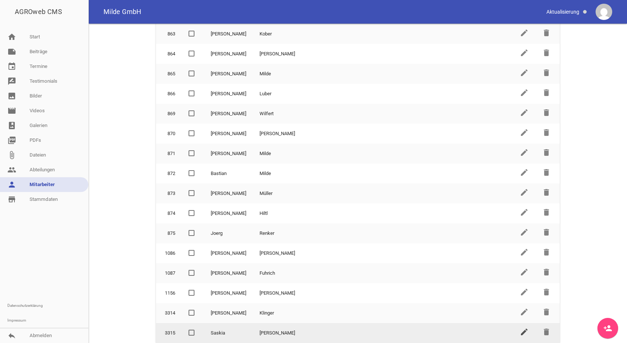
click at [522, 333] on icon "edit" at bounding box center [524, 332] width 9 height 9
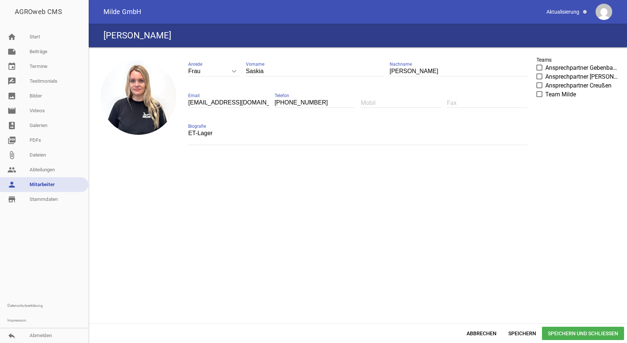
click at [539, 85] on span at bounding box center [539, 85] width 5 height 4
click at [545, 81] on input "Ansprechpartner Creußen" at bounding box center [545, 81] width 0 height 0
click at [541, 94] on span at bounding box center [539, 94] width 5 height 4
click at [545, 90] on input "Team Milde" at bounding box center [545, 90] width 0 height 0
click at [568, 333] on span "Speichern und Schließen" at bounding box center [583, 333] width 82 height 13
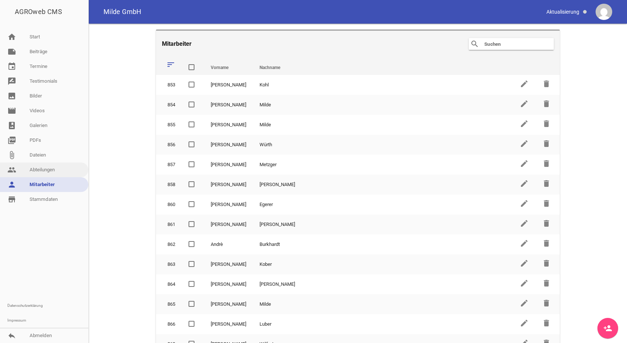
click at [37, 169] on link "people Abteilungen" at bounding box center [44, 170] width 88 height 15
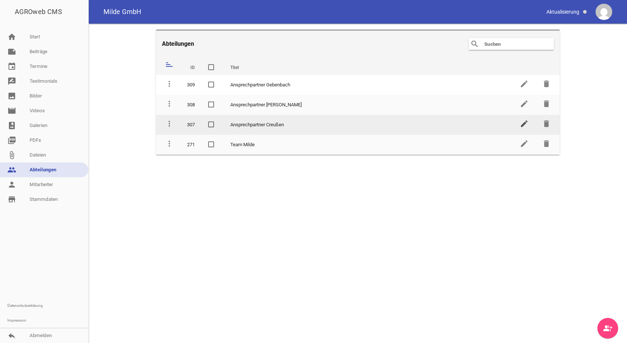
click at [528, 122] on icon "edit" at bounding box center [524, 123] width 9 height 9
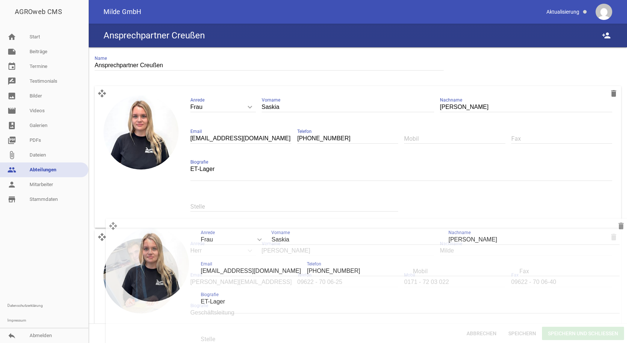
drag, startPoint x: 102, startPoint y: 94, endPoint x: 112, endPoint y: 230, distance: 137.1
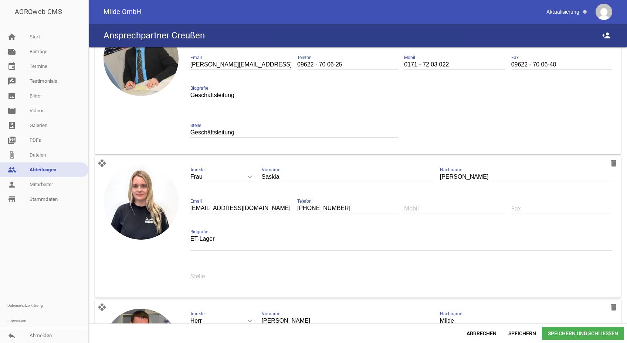
scroll to position [111, 0]
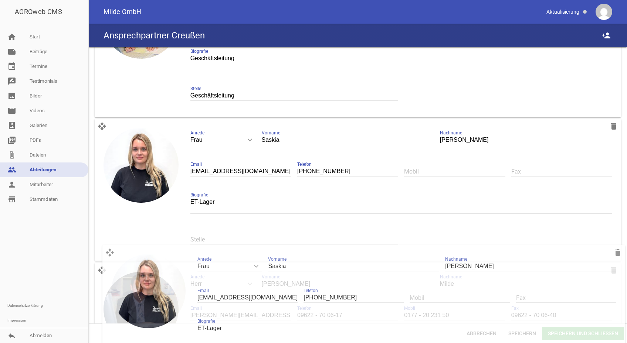
drag, startPoint x: 101, startPoint y: 128, endPoint x: 108, endPoint y: 250, distance: 123.0
click at [108, 250] on div "open_with delete image Frau keyboard_arrow_down Anrede Herr Frau Saskia Vorname…" at bounding box center [358, 190] width 526 height 142
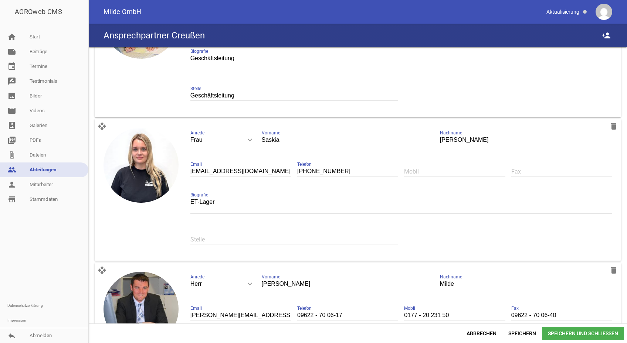
scroll to position [259, 0]
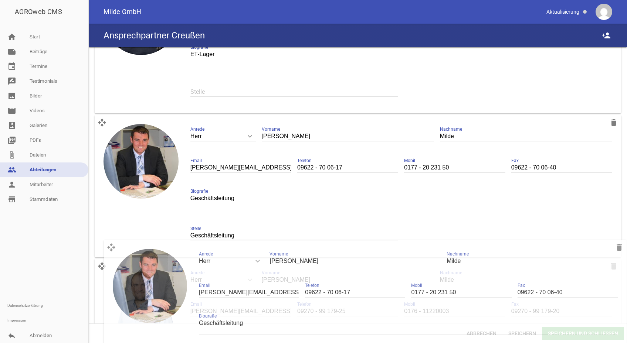
drag, startPoint x: 104, startPoint y: 131, endPoint x: 111, endPoint y: 257, distance: 126.7
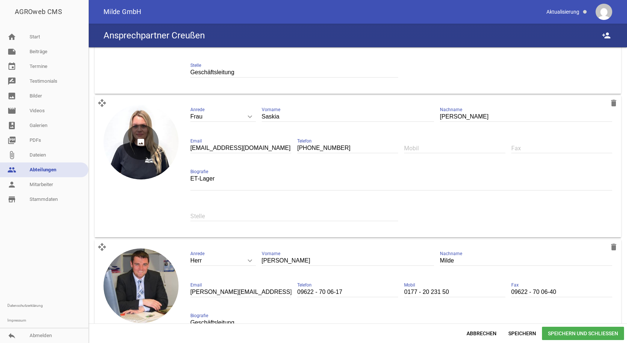
scroll to position [171, 0]
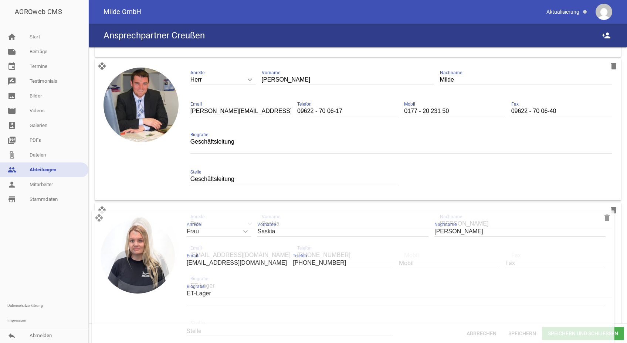
drag, startPoint x: 102, startPoint y: 69, endPoint x: 99, endPoint y: 219, distance: 149.8
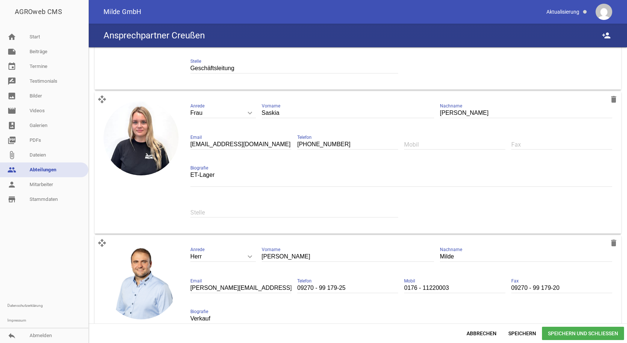
scroll to position [319, 0]
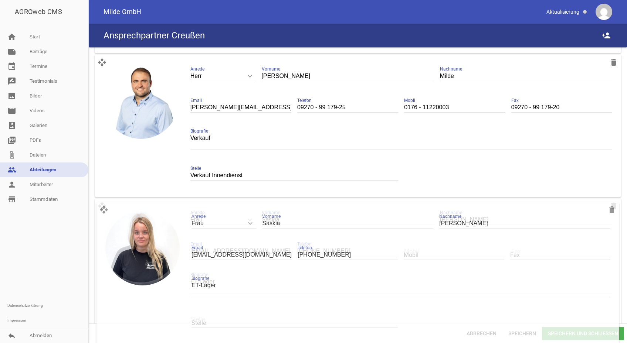
drag, startPoint x: 102, startPoint y: 66, endPoint x: 104, endPoint y: 211, distance: 145.7
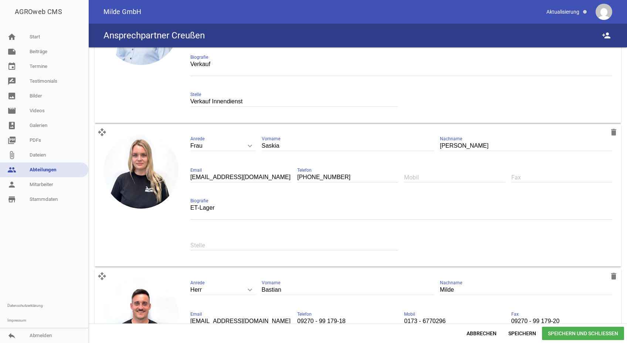
scroll to position [467, 0]
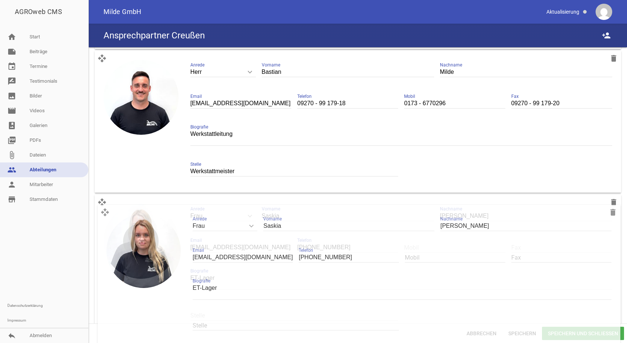
drag, startPoint x: 101, startPoint y: 60, endPoint x: 104, endPoint y: 212, distance: 152.0
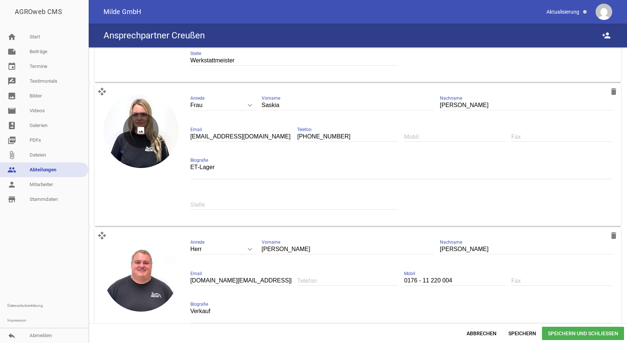
scroll to position [615, 0]
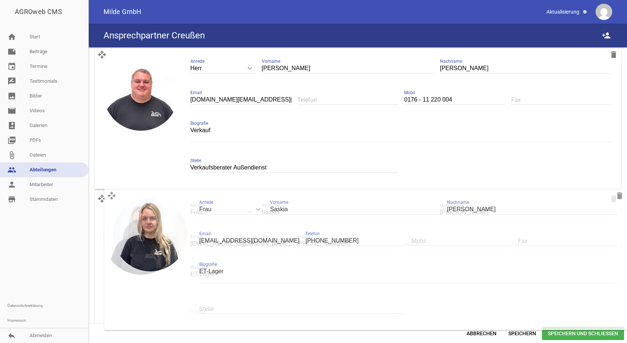
drag, startPoint x: 102, startPoint y: 56, endPoint x: 109, endPoint y: 201, distance: 145.1
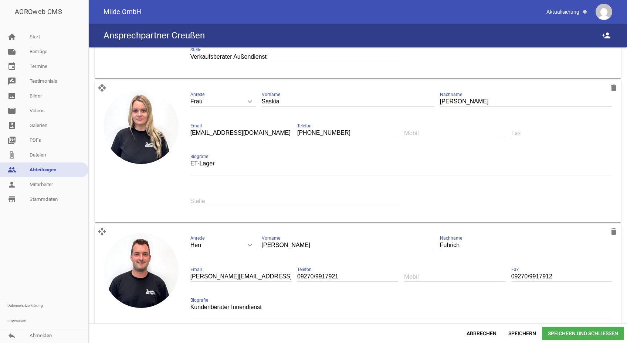
scroll to position [763, 0]
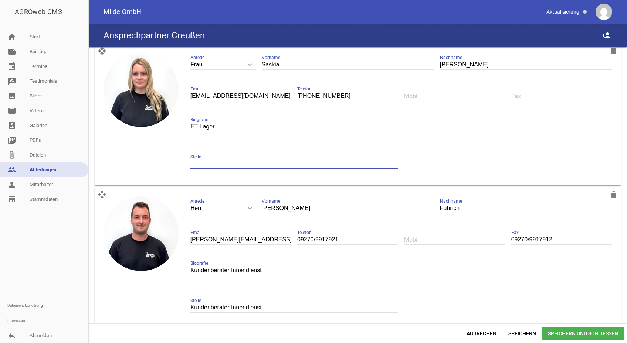
click at [219, 164] on input "text" at bounding box center [294, 164] width 208 height 10
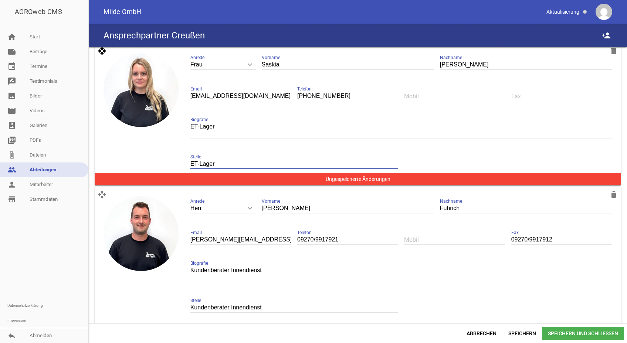
type input "ET-Lager"
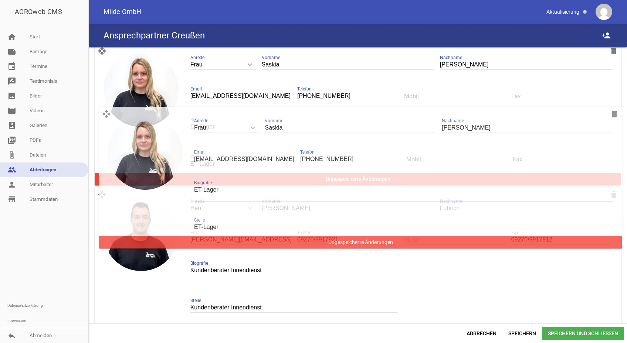
scroll to position [752, 0]
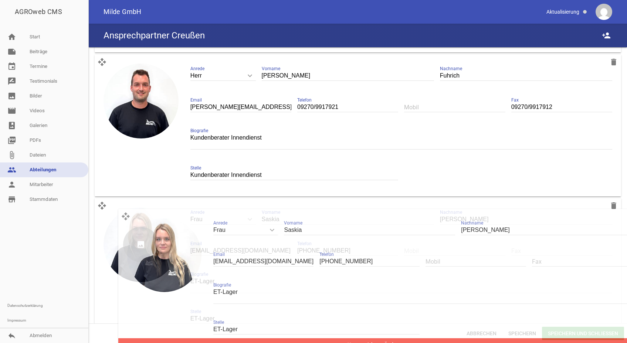
drag, startPoint x: 102, startPoint y: 53, endPoint x: 126, endPoint y: 222, distance: 171.0
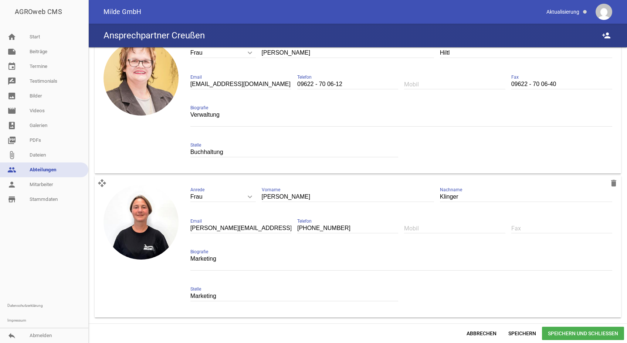
scroll to position [1169, 0]
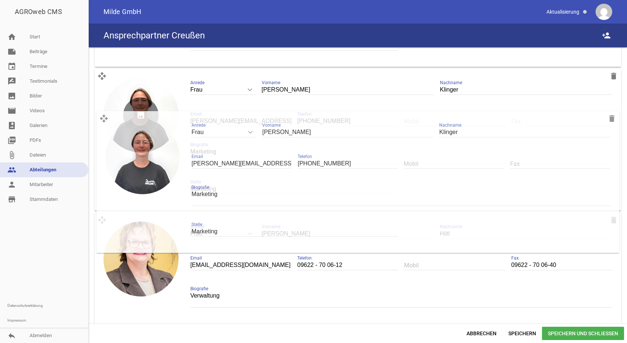
drag, startPoint x: 102, startPoint y: 221, endPoint x: 104, endPoint y: 113, distance: 108.0
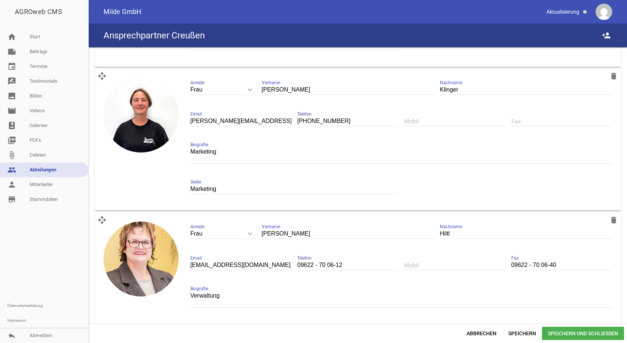
scroll to position [1206, 0]
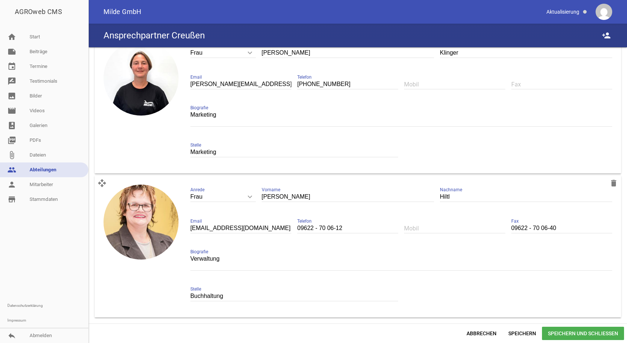
click at [565, 331] on span "Speichern und Schließen" at bounding box center [583, 333] width 82 height 13
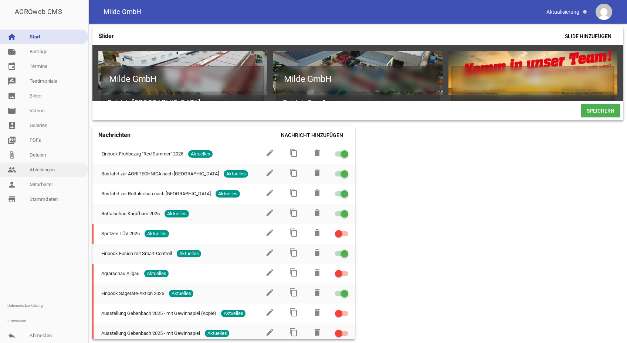
click at [43, 167] on link "people Abteilungen" at bounding box center [44, 170] width 88 height 15
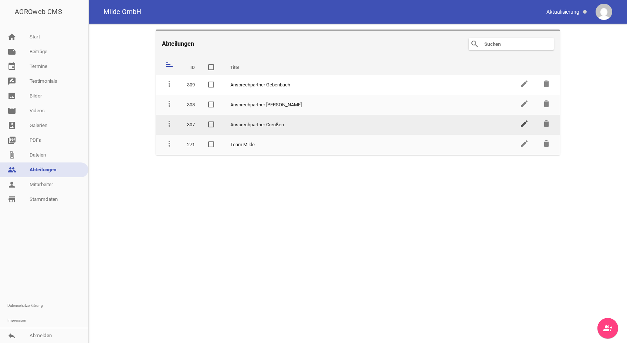
click at [524, 123] on icon "edit" at bounding box center [524, 123] width 9 height 9
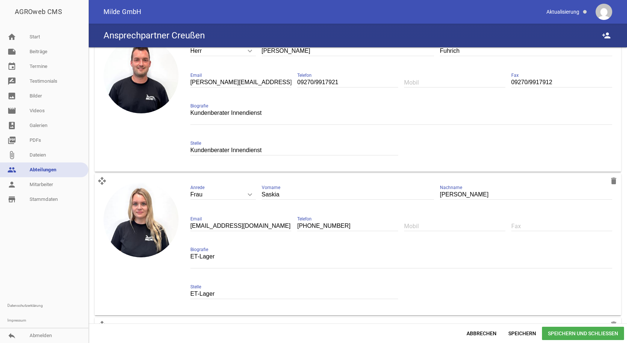
scroll to position [924, 0]
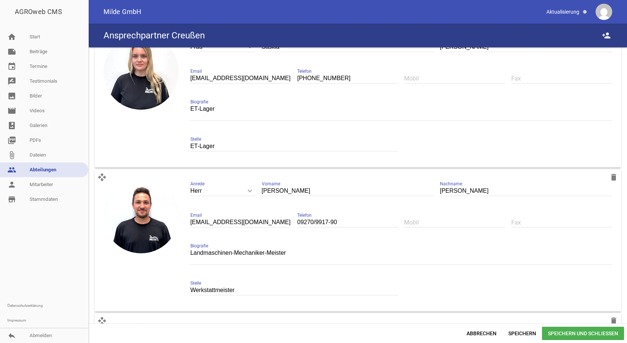
click at [228, 110] on textarea "ET-Lager" at bounding box center [401, 112] width 422 height 17
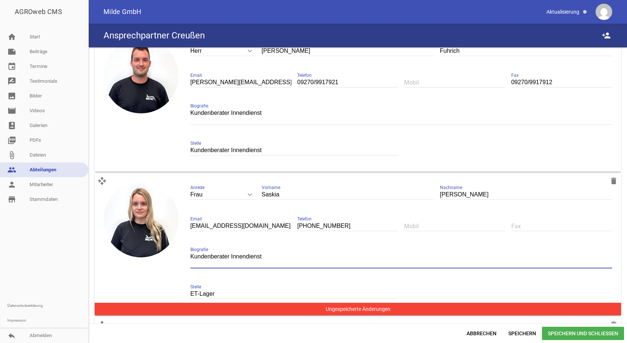
scroll to position [813, 0]
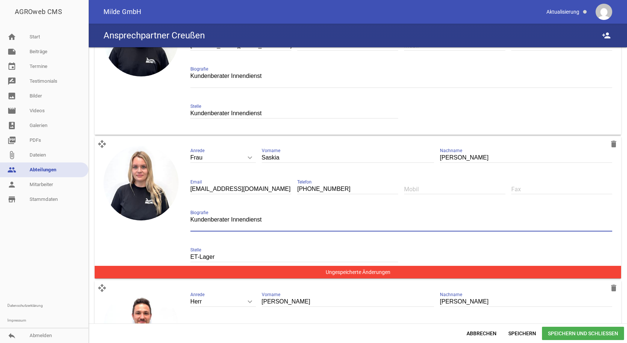
type textarea "Kundenberater Innendienst"
click at [232, 255] on input "ET-Lager" at bounding box center [294, 258] width 208 height 10
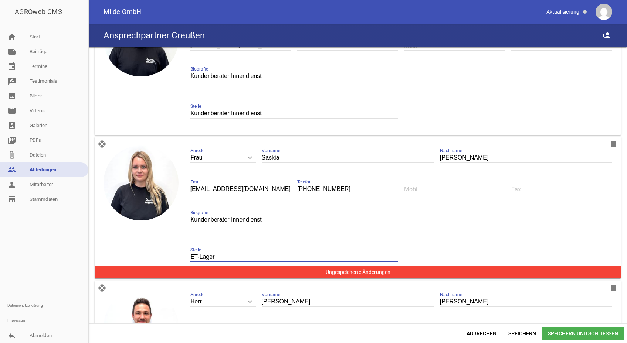
click at [232, 255] on input "ET-Lager" at bounding box center [294, 258] width 208 height 10
type input "Kundenberater Innendienst"
click at [555, 332] on span "Speichern und Schließen" at bounding box center [583, 333] width 82 height 13
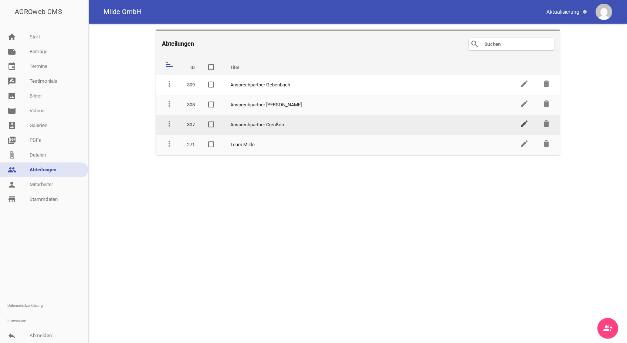
click at [524, 124] on icon "edit" at bounding box center [524, 123] width 9 height 9
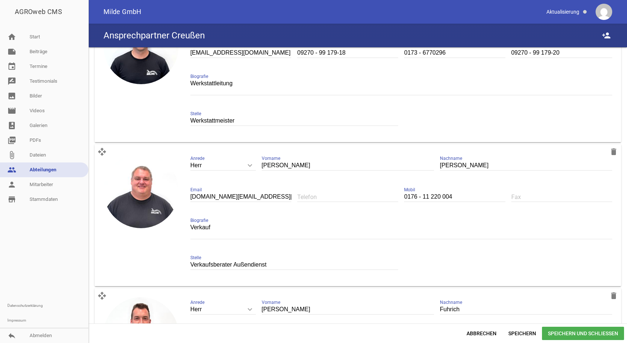
scroll to position [629, 0]
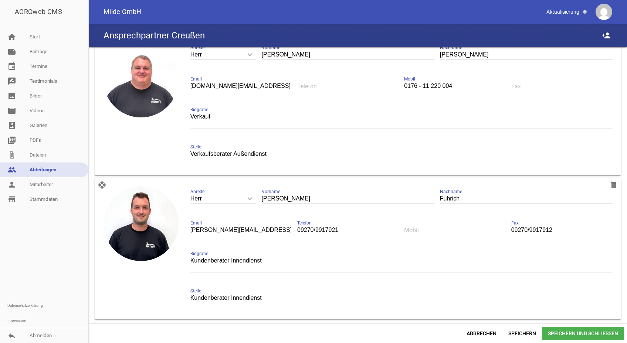
click at [341, 229] on input "09270/9917921" at bounding box center [347, 231] width 101 height 10
drag, startPoint x: 331, startPoint y: 230, endPoint x: 337, endPoint y: 230, distance: 5.9
click at [337, 230] on input "09270/9917921" at bounding box center [347, 231] width 101 height 10
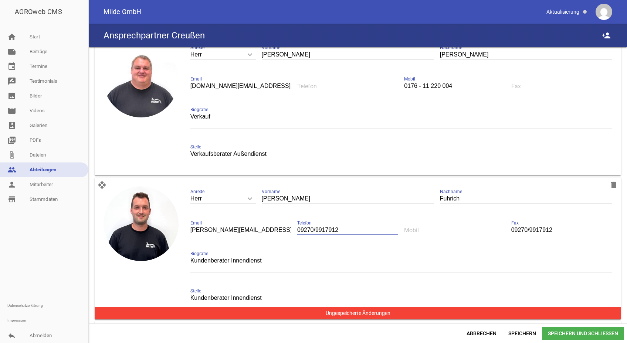
type input "09270/9917912"
drag, startPoint x: 576, startPoint y: 231, endPoint x: 473, endPoint y: 228, distance: 103.9
click at [473, 228] on div "Herr keyboard_arrow_down Anrede Herr [PERSON_NAME] [PERSON_NAME] Nachname [PERS…" at bounding box center [401, 249] width 434 height 136
drag, startPoint x: 188, startPoint y: 230, endPoint x: 192, endPoint y: 231, distance: 4.1
click at [192, 231] on div "Herr keyboard_arrow_down Anrede Herr [PERSON_NAME] [PERSON_NAME] Nachname [PERS…" at bounding box center [401, 249] width 434 height 136
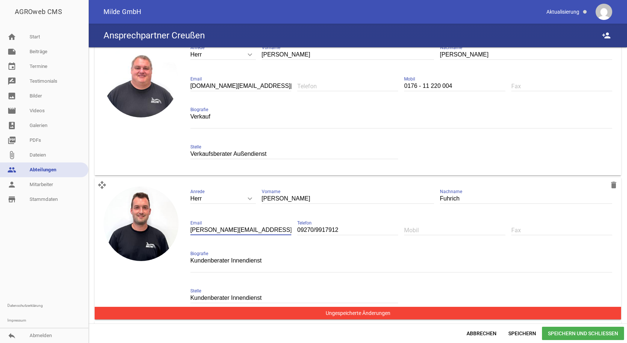
drag, startPoint x: 192, startPoint y: 230, endPoint x: 188, endPoint y: 230, distance: 4.1
click at [188, 230] on div "Herr keyboard_arrow_down Anrede Herr [PERSON_NAME] [PERSON_NAME] Nachname [PERS…" at bounding box center [401, 249] width 434 height 136
click at [210, 231] on input "[PERSON_NAME][EMAIL_ADDRESS][DOMAIN_NAME]" at bounding box center [240, 231] width 101 height 10
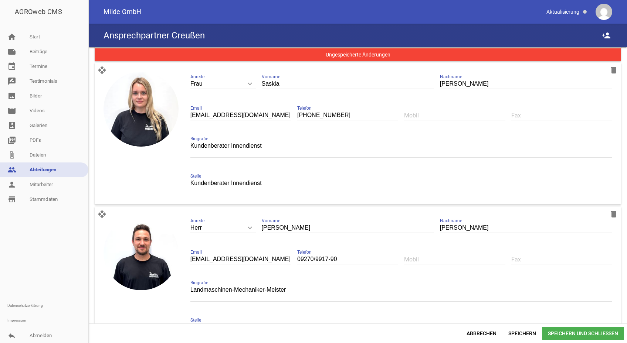
scroll to position [998, 0]
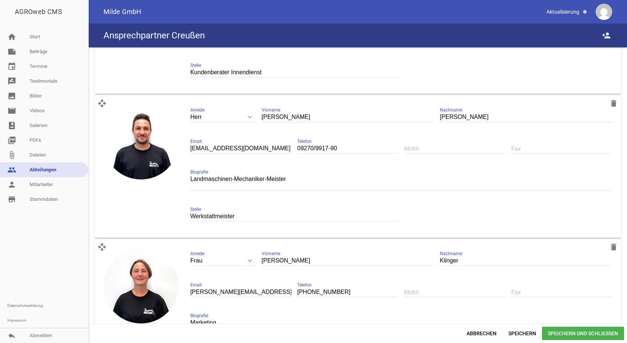
type input "[PERSON_NAME][EMAIL_ADDRESS][DOMAIN_NAME]"
click at [192, 149] on input "[EMAIL_ADDRESS][DOMAIN_NAME]" at bounding box center [240, 149] width 101 height 10
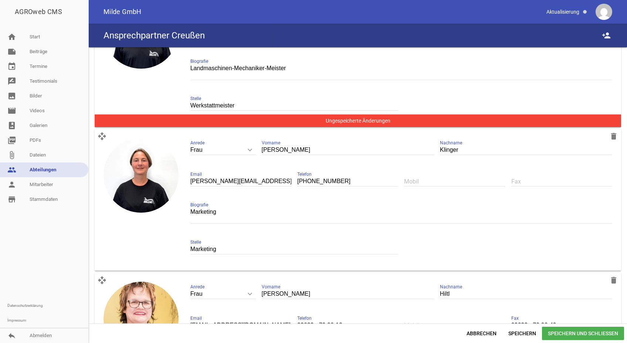
scroll to position [1206, 0]
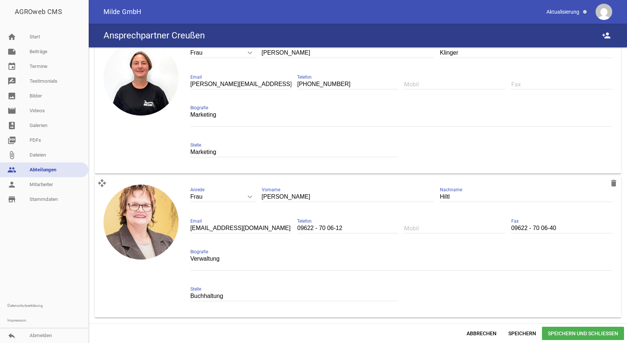
type input "[EMAIL_ADDRESS][DOMAIN_NAME]"
click at [575, 332] on span "Speichern und Schließen" at bounding box center [583, 333] width 82 height 13
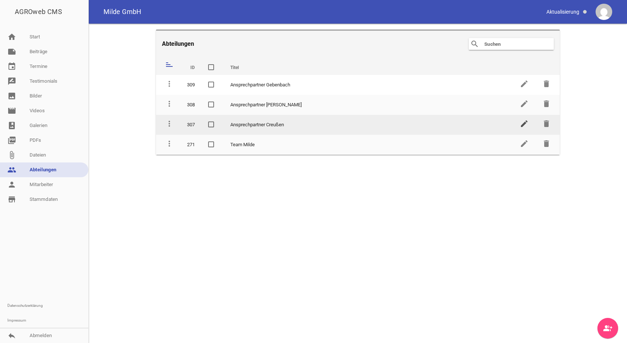
click at [521, 124] on icon "edit" at bounding box center [524, 123] width 9 height 9
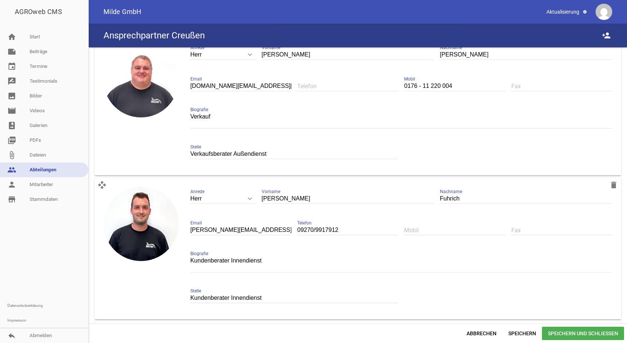
scroll to position [665, 0]
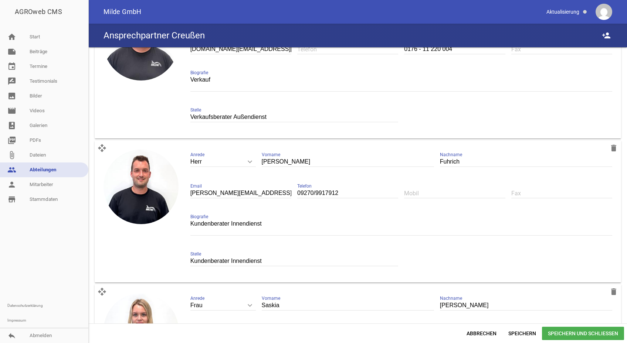
click at [331, 192] on input "09270/9917912" at bounding box center [347, 194] width 101 height 10
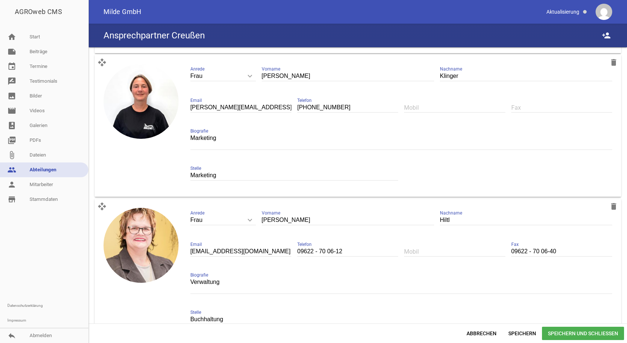
scroll to position [1206, 0]
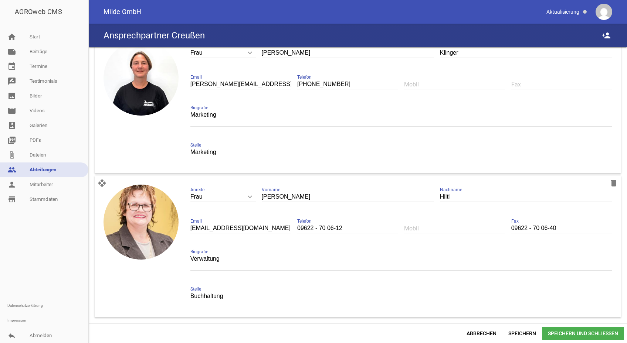
type input "09270/99179-12"
click at [580, 333] on span "Speichern und Schließen" at bounding box center [583, 333] width 82 height 13
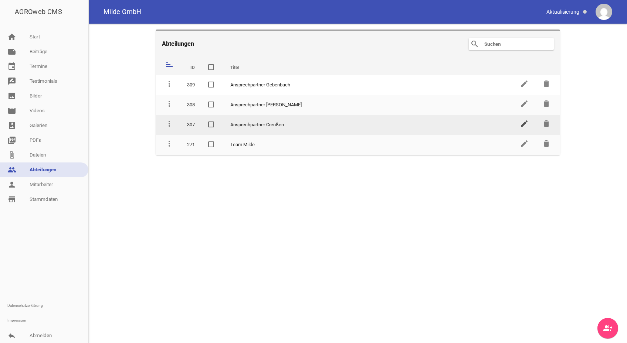
click at [521, 123] on icon "edit" at bounding box center [524, 123] width 9 height 9
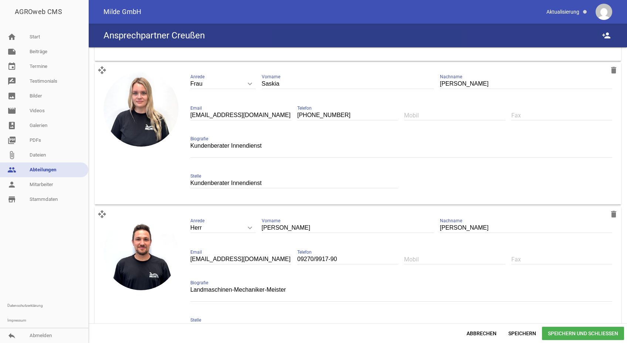
scroll to position [961, 0]
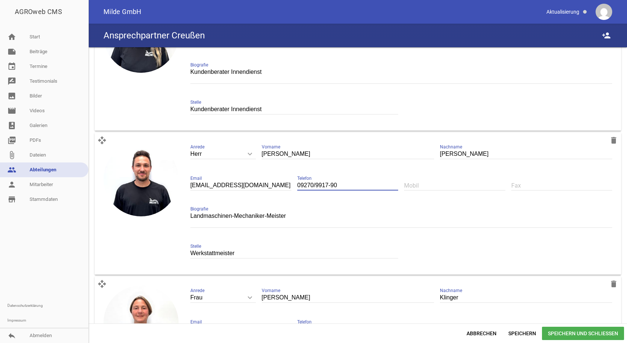
drag, startPoint x: 327, startPoint y: 185, endPoint x: 341, endPoint y: 185, distance: 13.7
click at [341, 185] on input "09270/9917-90" at bounding box center [347, 186] width 101 height 10
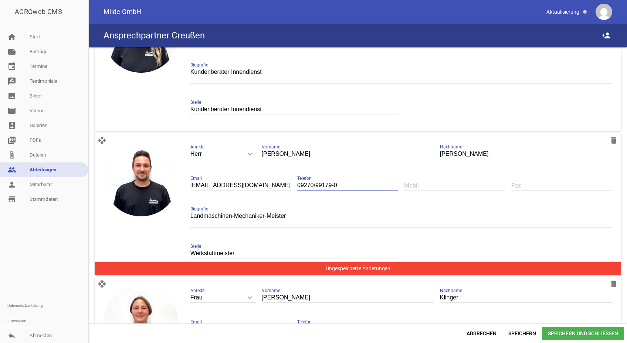
drag, startPoint x: 333, startPoint y: 185, endPoint x: 337, endPoint y: 186, distance: 4.1
click at [337, 186] on input "09270/99179-0" at bounding box center [347, 186] width 101 height 10
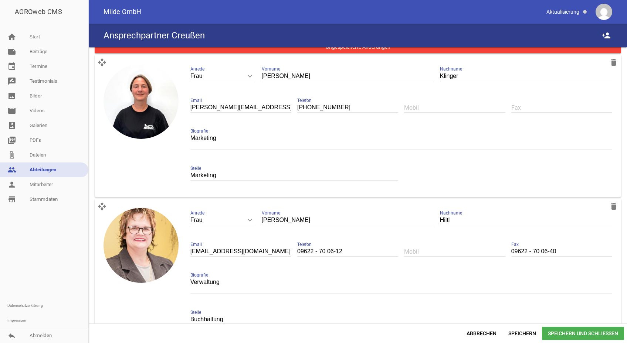
scroll to position [1206, 0]
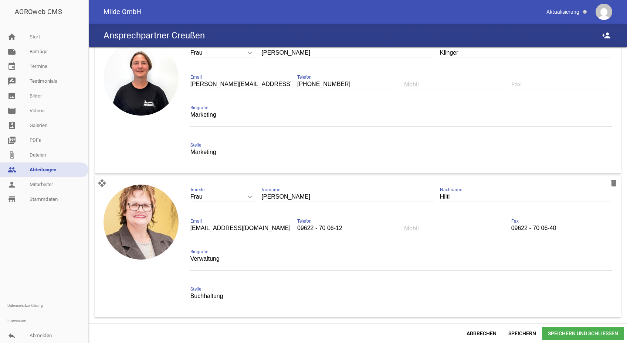
type input "09270/99179-18"
click at [589, 330] on span "Speichern und Schließen" at bounding box center [583, 333] width 82 height 13
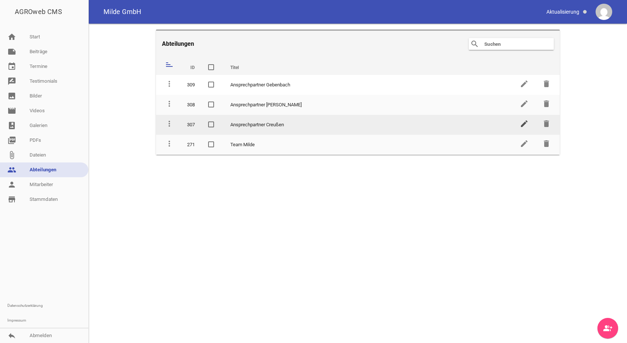
click at [523, 122] on icon "edit" at bounding box center [524, 123] width 9 height 9
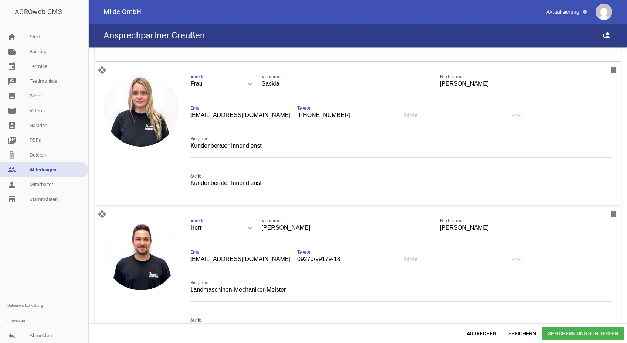
scroll to position [998, 0]
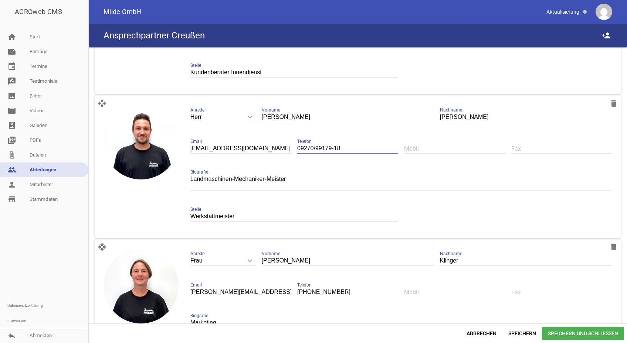
drag, startPoint x: 333, startPoint y: 148, endPoint x: 339, endPoint y: 148, distance: 6.3
click at [339, 148] on input "09270/99179-18" at bounding box center [347, 149] width 101 height 10
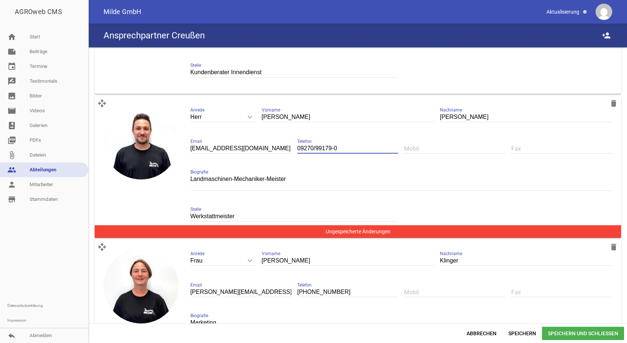
type input "09270/99179-0"
click at [572, 334] on span "Speichern und Schließen" at bounding box center [583, 333] width 82 height 13
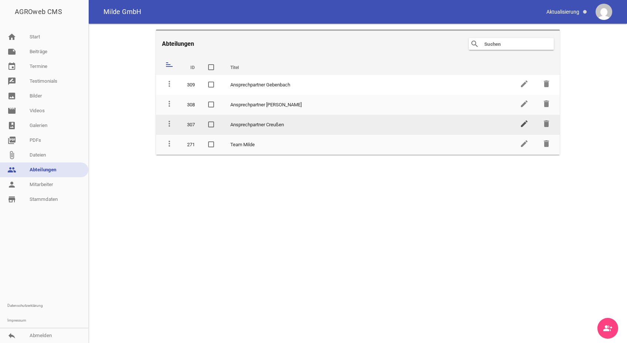
click at [522, 123] on icon "edit" at bounding box center [524, 123] width 9 height 9
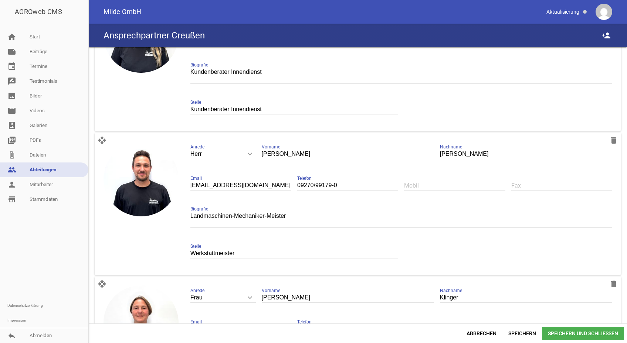
scroll to position [998, 0]
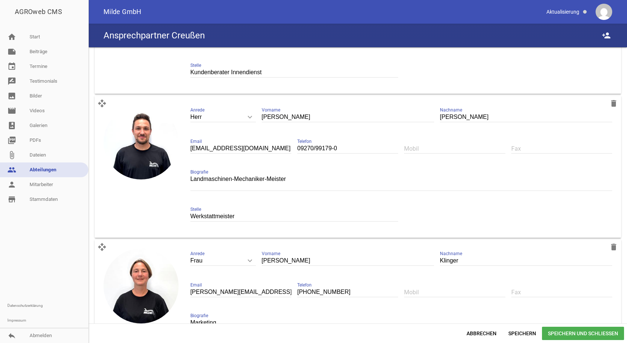
click at [200, 148] on input "[EMAIL_ADDRESS][DOMAIN_NAME]" at bounding box center [240, 149] width 101 height 10
click at [190, 147] on input "[EMAIL_ADDRESS][DOMAIN_NAME]" at bounding box center [240, 149] width 101 height 10
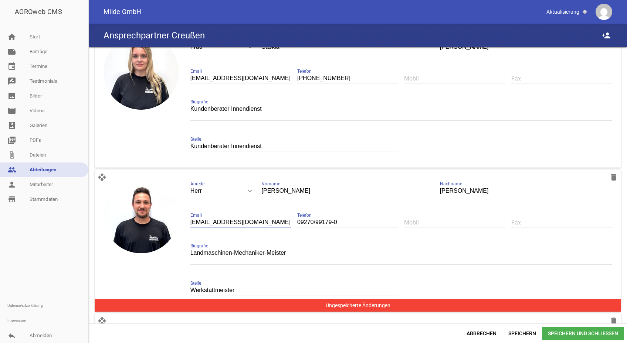
type input "[EMAIL_ADDRESS][DOMAIN_NAME]"
click at [305, 244] on div "Landmaschinen-Mechaniker-Meister Biografie" at bounding box center [401, 256] width 422 height 31
click at [582, 333] on span "Speichern und Schließen" at bounding box center [583, 333] width 82 height 13
